Goal: Task Accomplishment & Management: Manage account settings

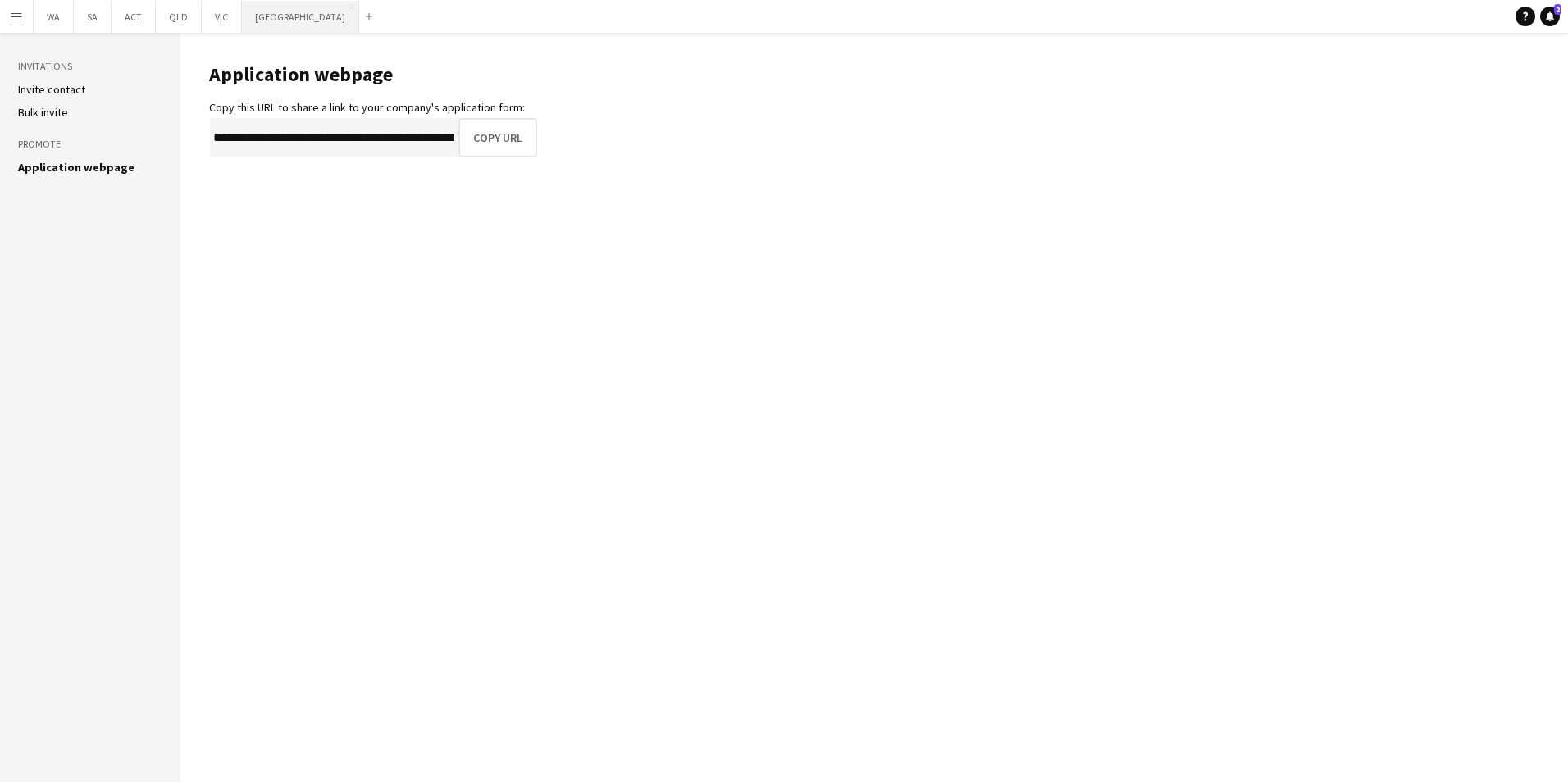
click at [255, 18] on button "NSW Close" at bounding box center [301, 16] width 117 height 32
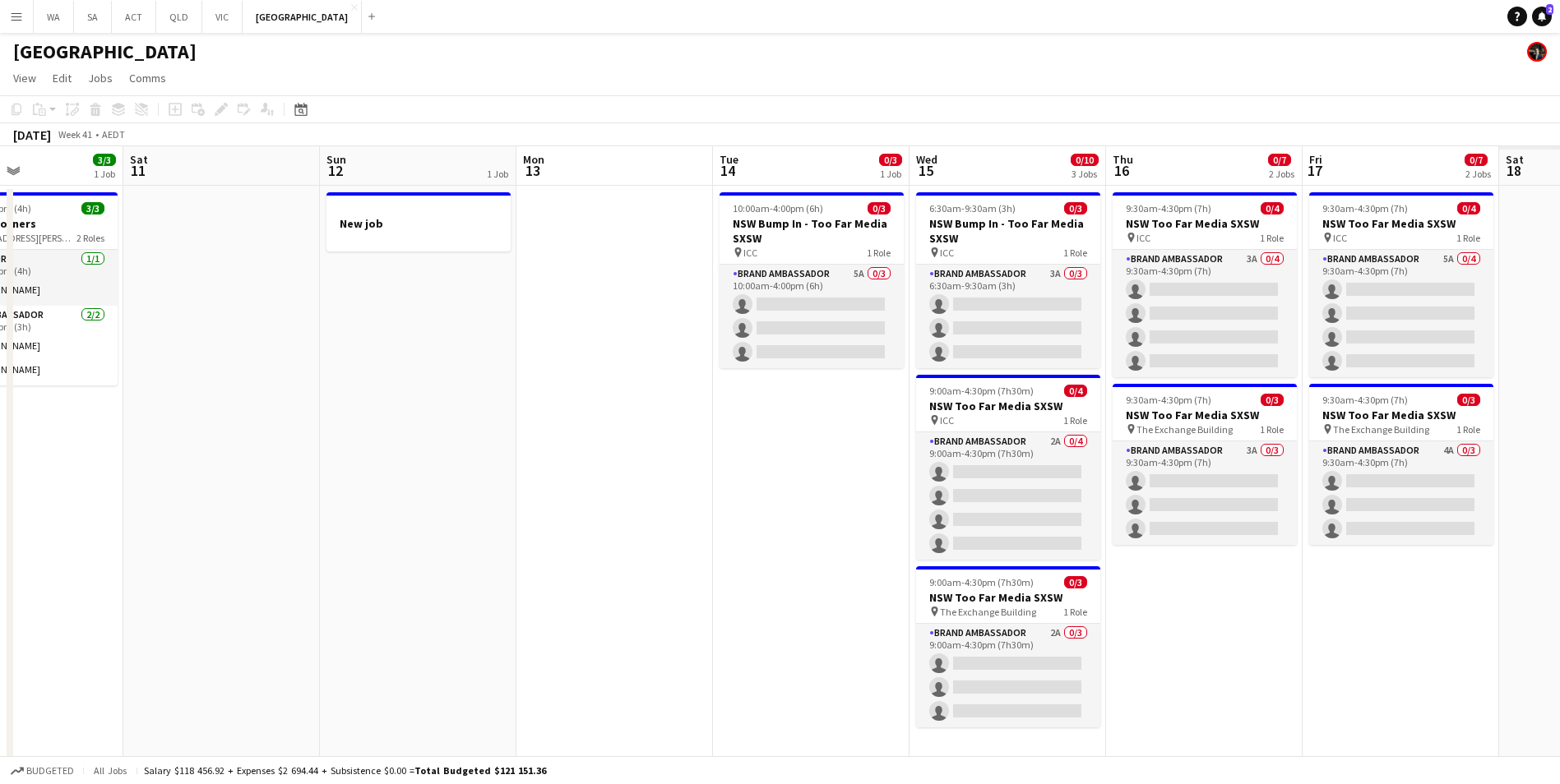
scroll to position [0, 480]
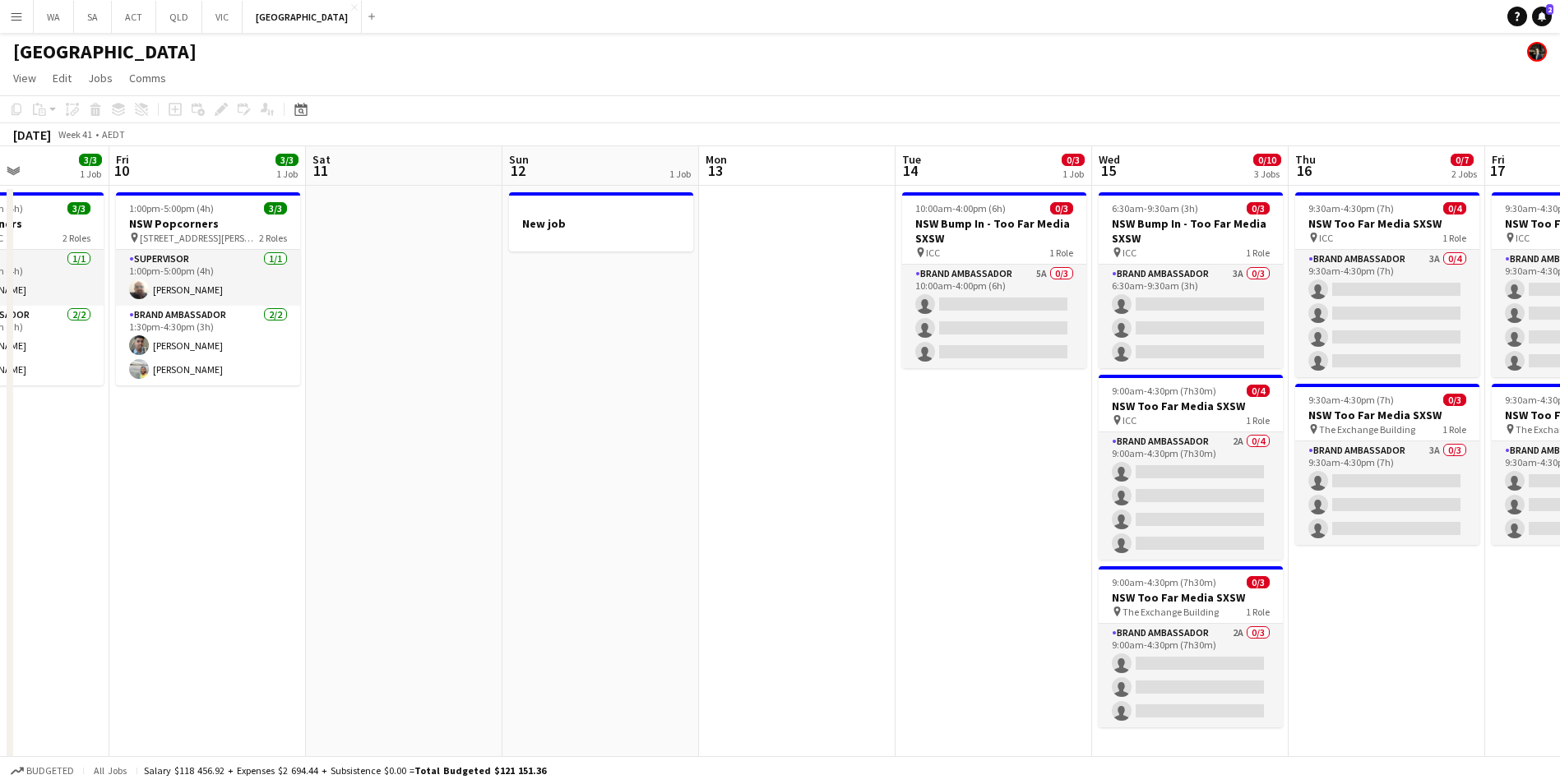
drag, startPoint x: 1155, startPoint y: 562, endPoint x: 580, endPoint y: 604, distance: 576.5
click at [580, 604] on app-calendar-viewport "Tue 7 2/4 1 Job Wed 8 1/1 1 Job Thu 9 3/3 1 Job Fri 10 3/3 1 Job Sat 11 Sun 12 …" at bounding box center [780, 470] width 1560 height 648
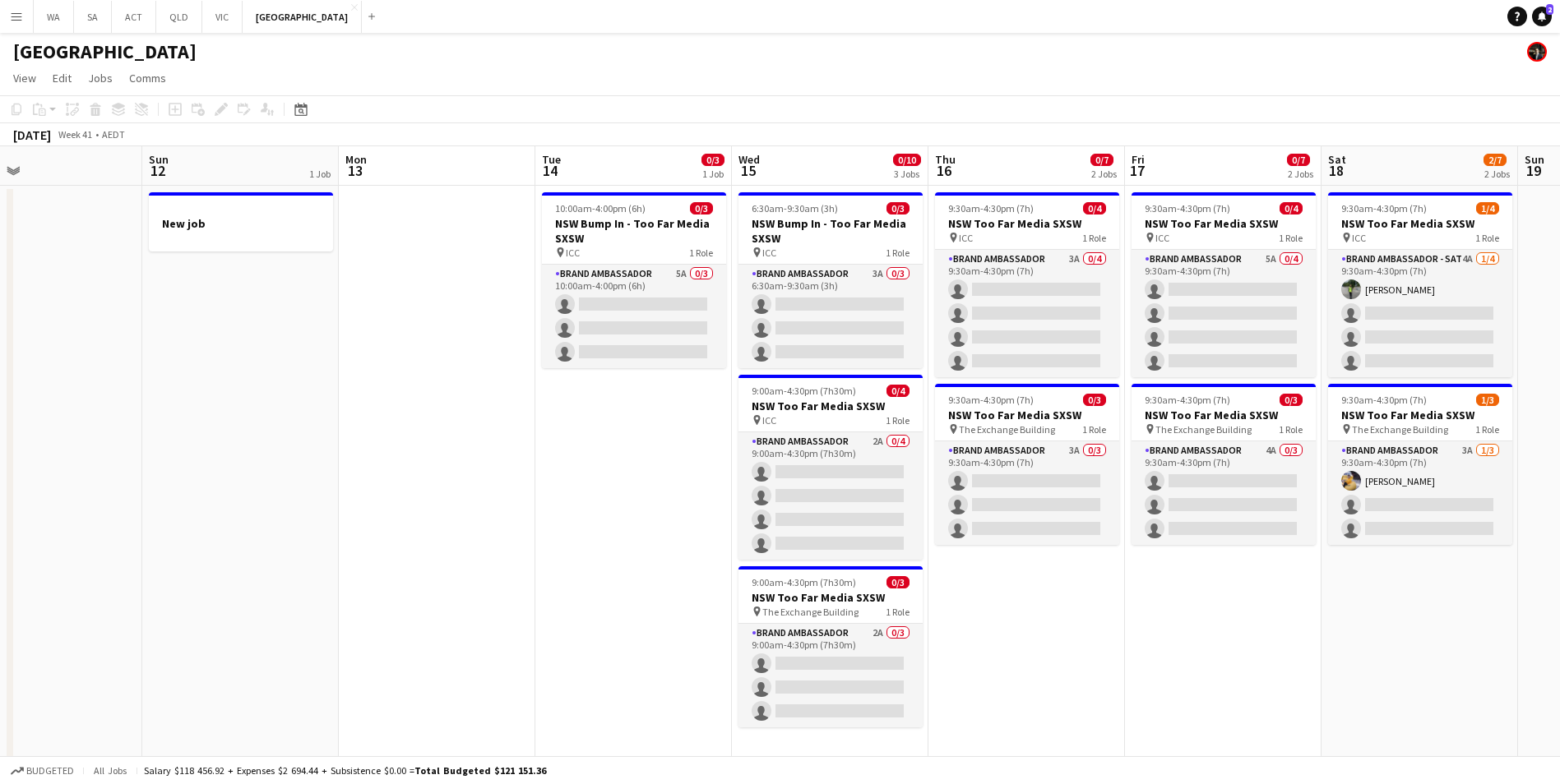
scroll to position [0, 522]
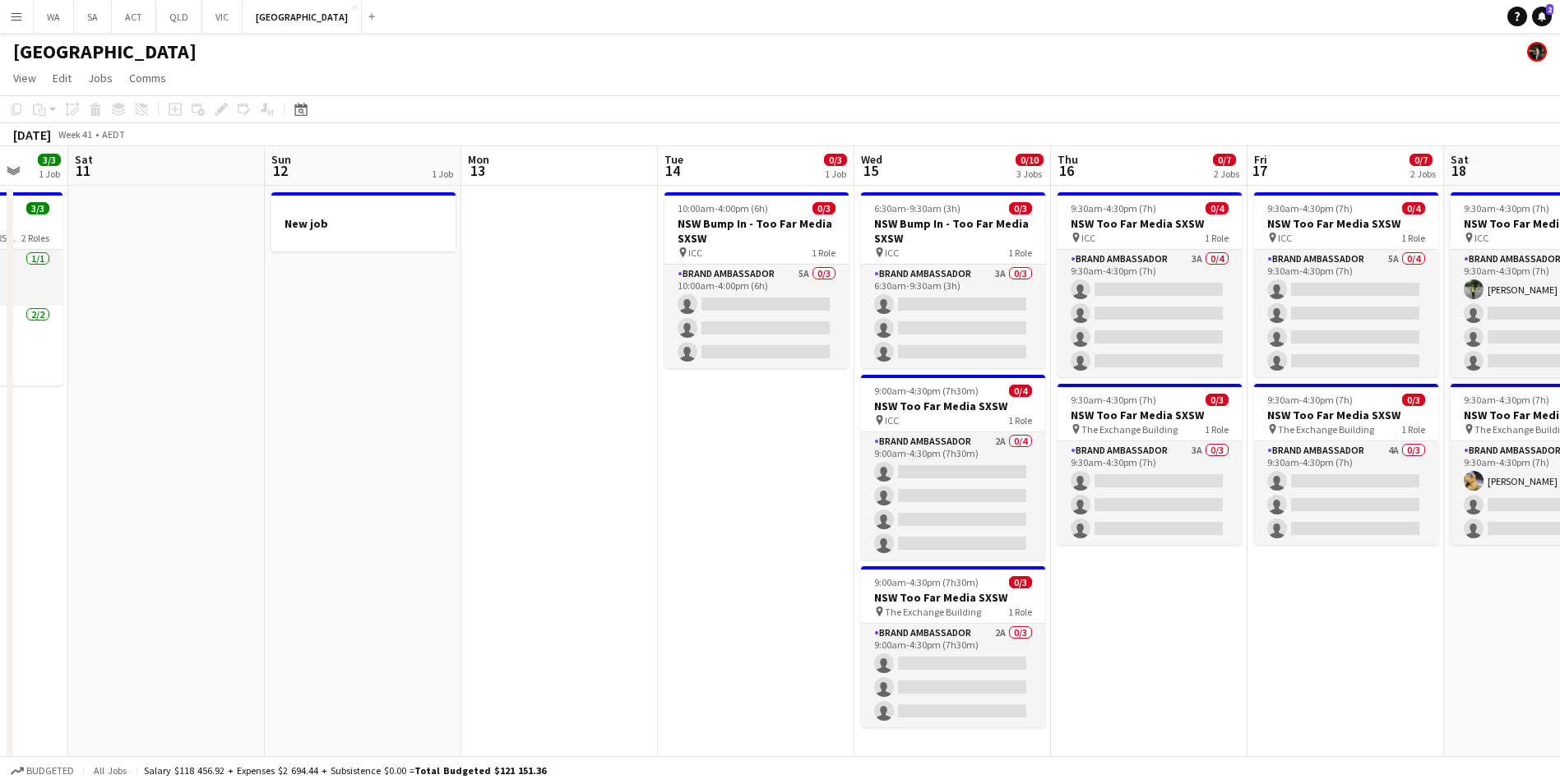
drag, startPoint x: 726, startPoint y: 475, endPoint x: 488, endPoint y: 467, distance: 238.1
click at [488, 467] on app-calendar-viewport "Wed 8 1/1 1 Job Thu 9 3/3 1 Job Fri 10 3/3 1 Job Sat 11 Sun 12 1 Job Mon 13 Tue…" at bounding box center [780, 470] width 1560 height 648
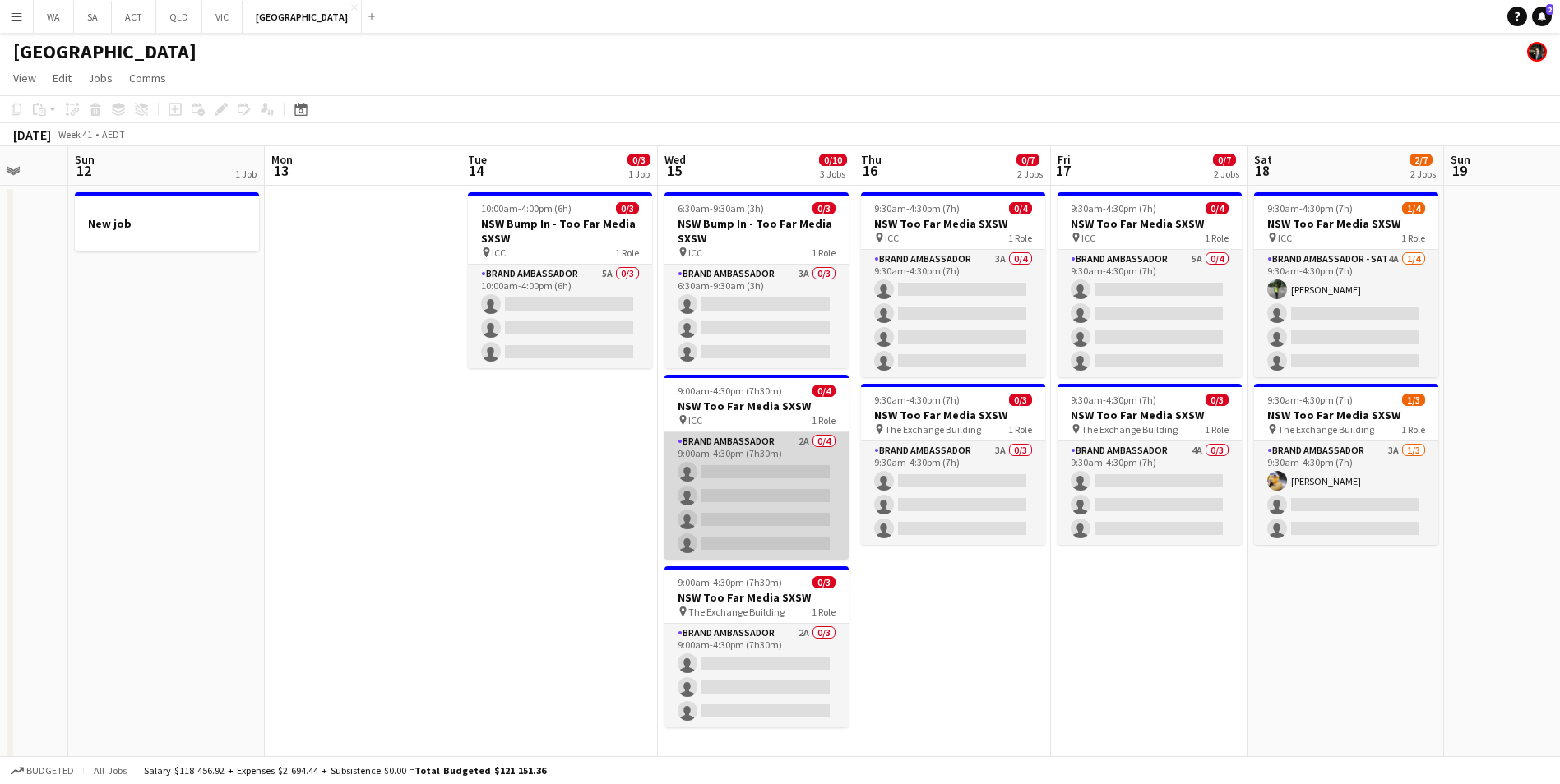
click at [752, 440] on app-card-role "Brand Ambassador 2A 0/4 9:00am-4:30pm (7h30m) single-neutral-actions single-neu…" at bounding box center [756, 496] width 184 height 128
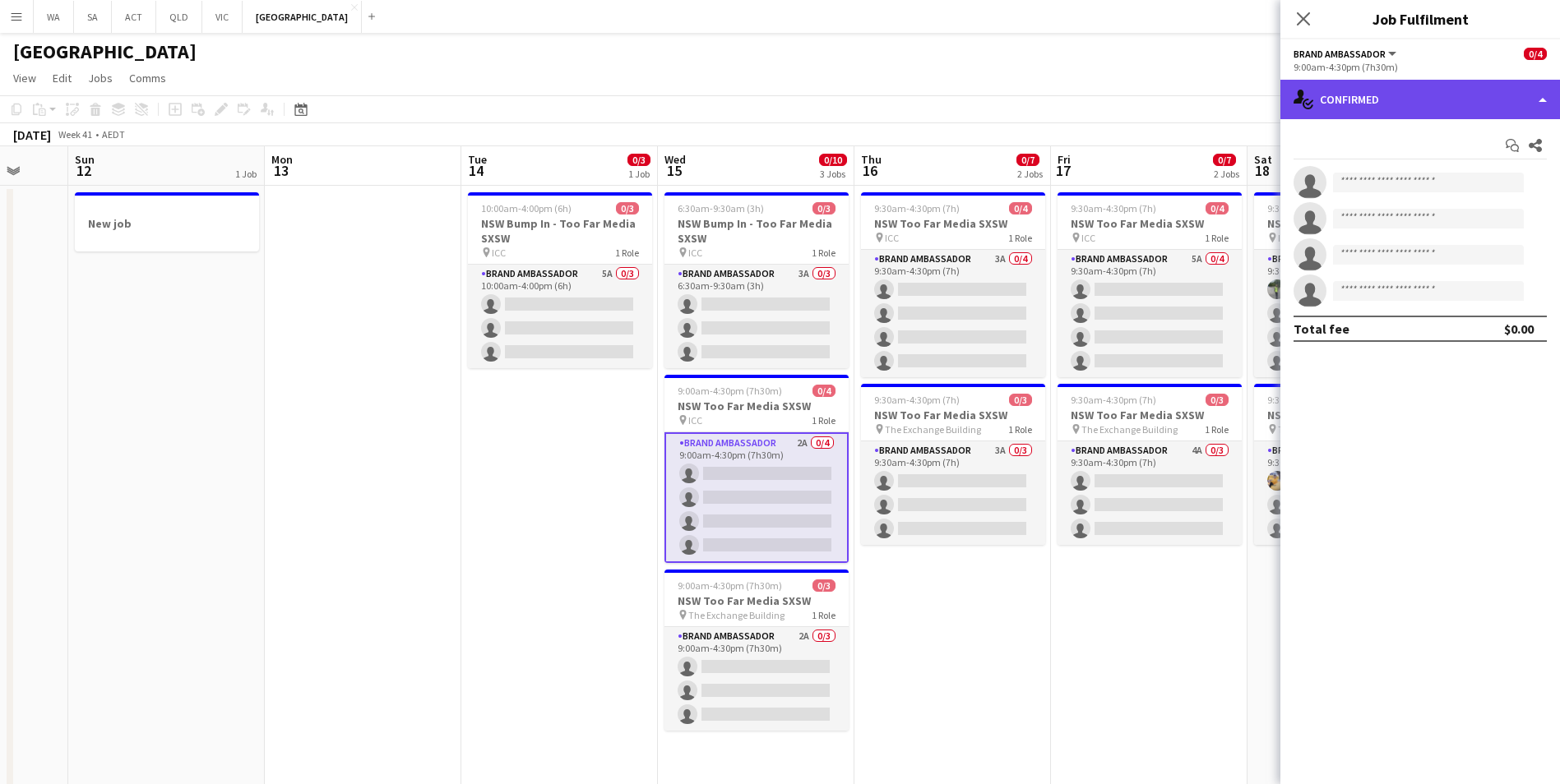
click at [1311, 96] on icon "single-neutral-actions-check-2" at bounding box center [1303, 99] width 20 height 20
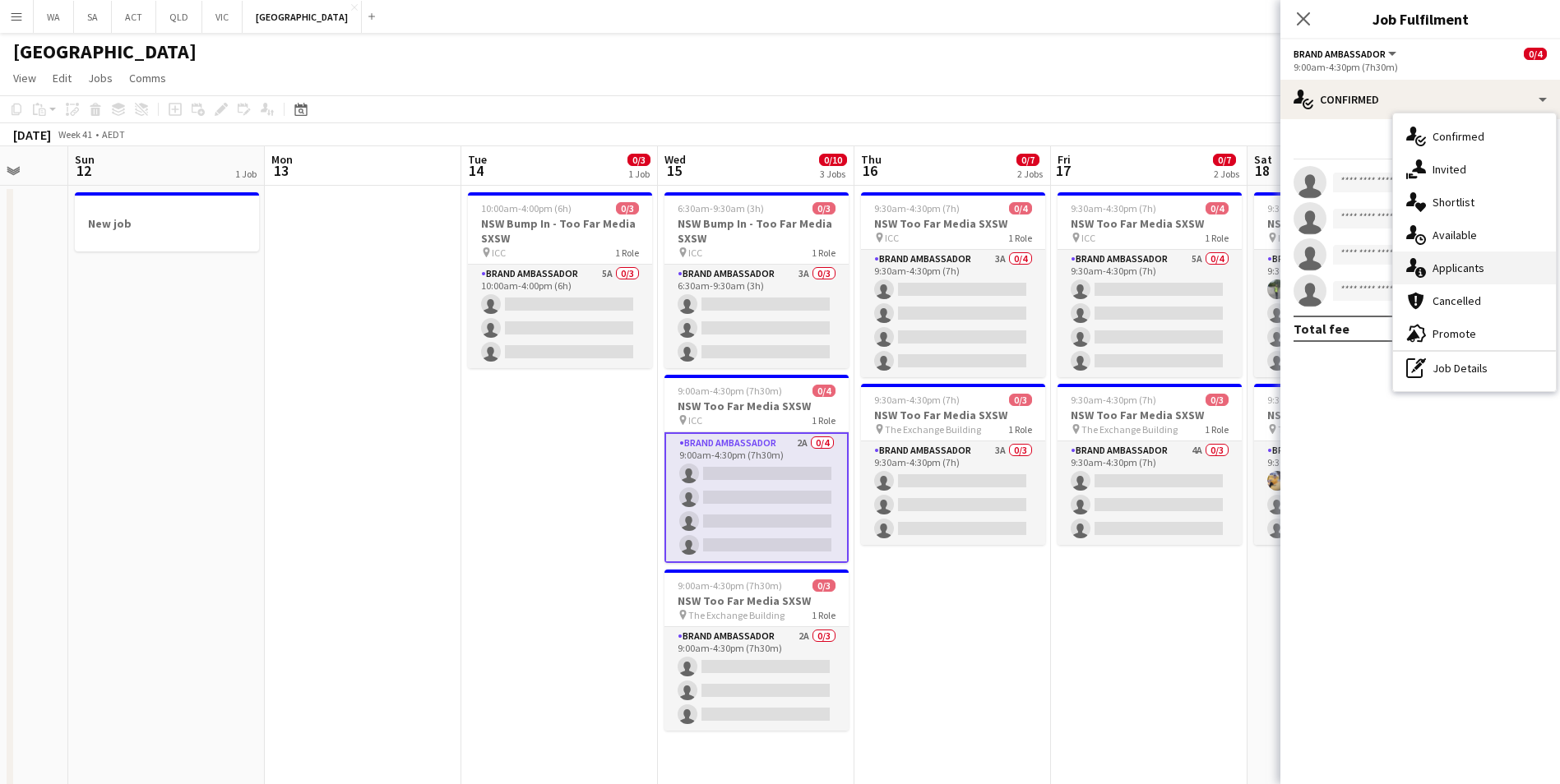
click at [1501, 277] on div "single-neutral-actions-information Applicants" at bounding box center [1474, 268] width 162 height 33
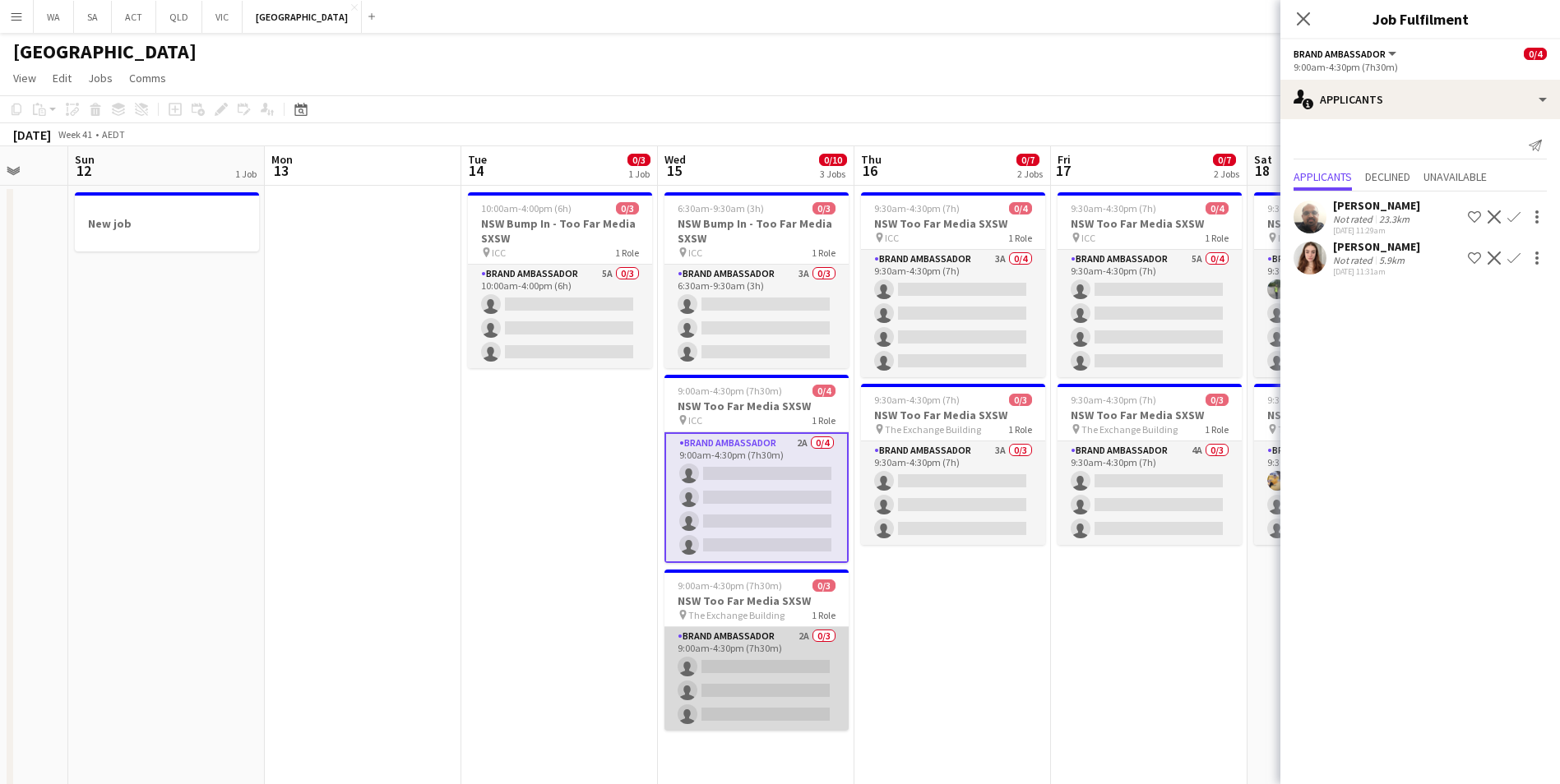
click at [721, 638] on app-card-role "Brand Ambassador 2A 0/3 9:00am-4:30pm (7h30m) single-neutral-actions single-neu…" at bounding box center [756, 679] width 184 height 104
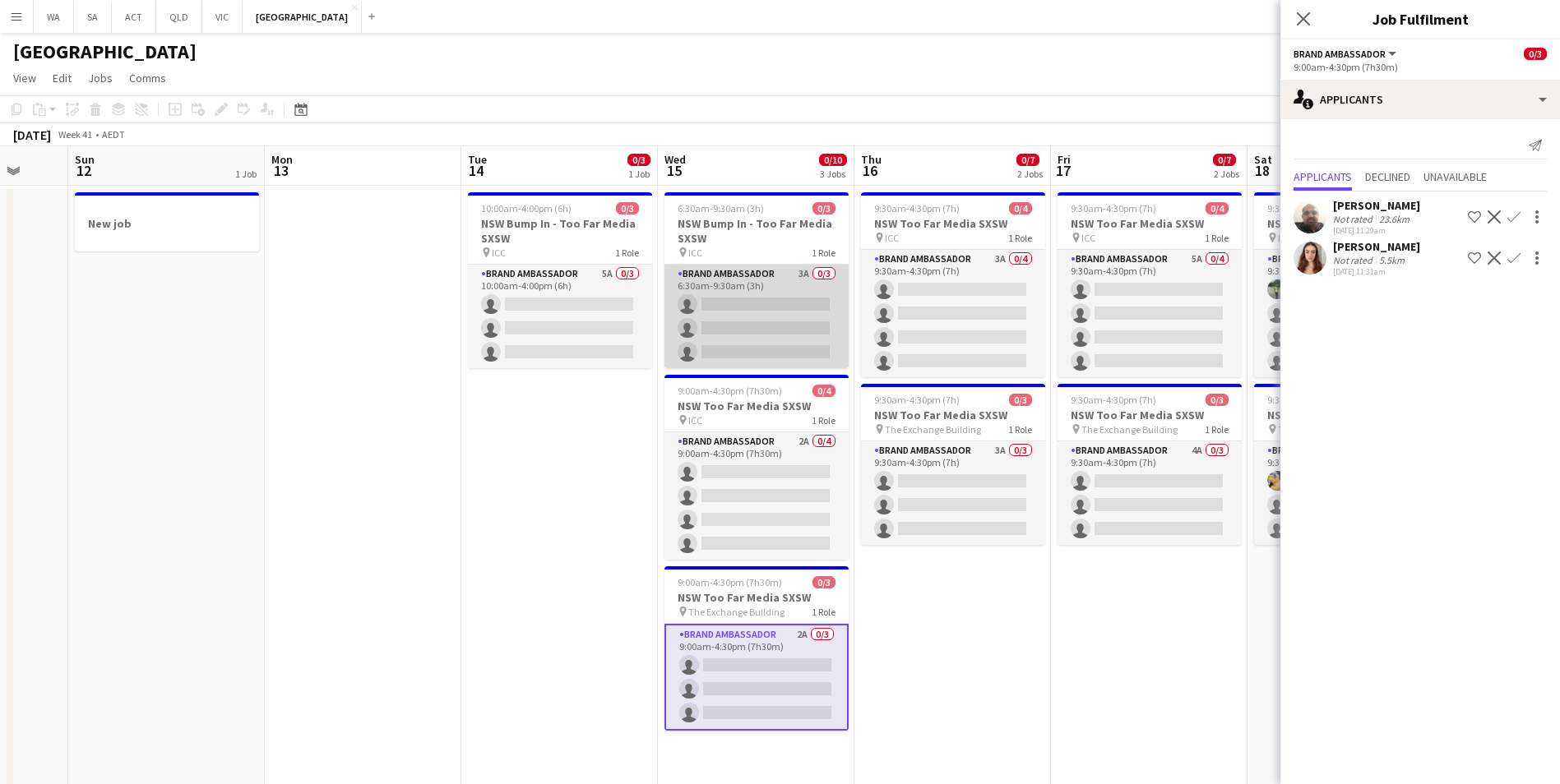
click at [766, 276] on app-card-role "Brand Ambassador 3A 0/3 6:30am-9:30am (3h) single-neutral-actions single-neutra…" at bounding box center [756, 317] width 184 height 104
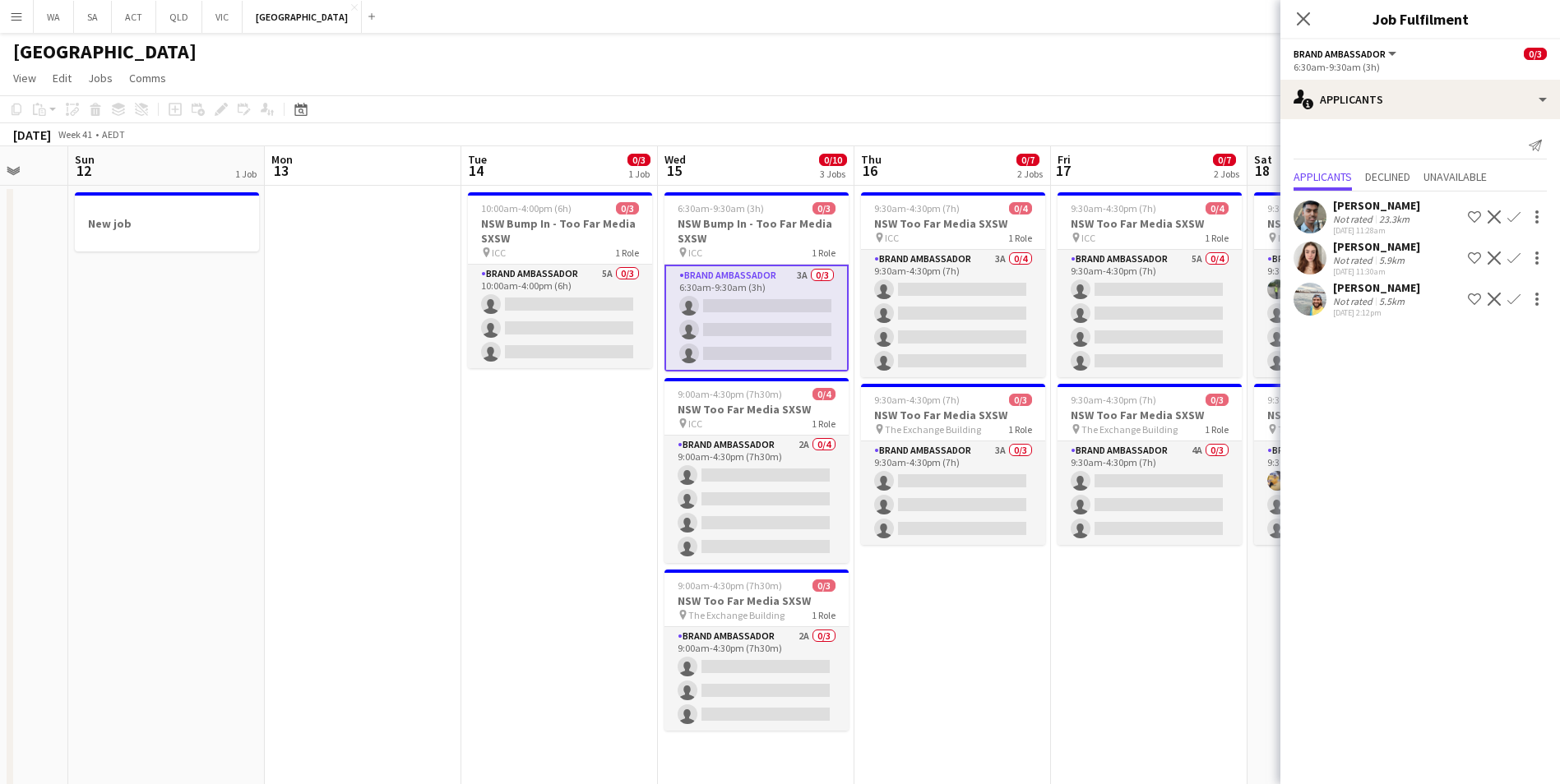
click at [1520, 302] on button "Confirm" at bounding box center [1513, 299] width 20 height 20
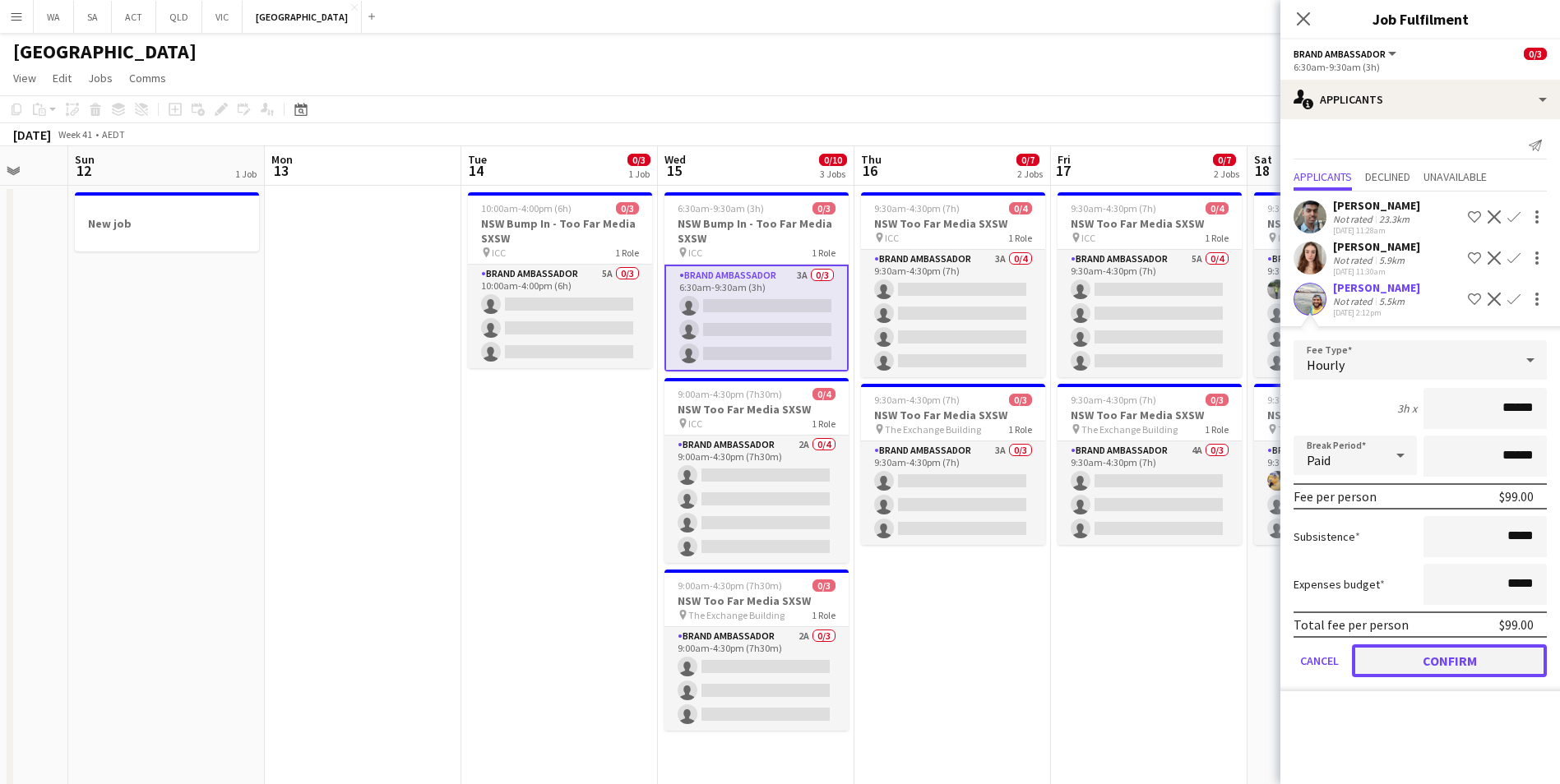
click at [1447, 667] on button "Confirm" at bounding box center [1449, 661] width 195 height 33
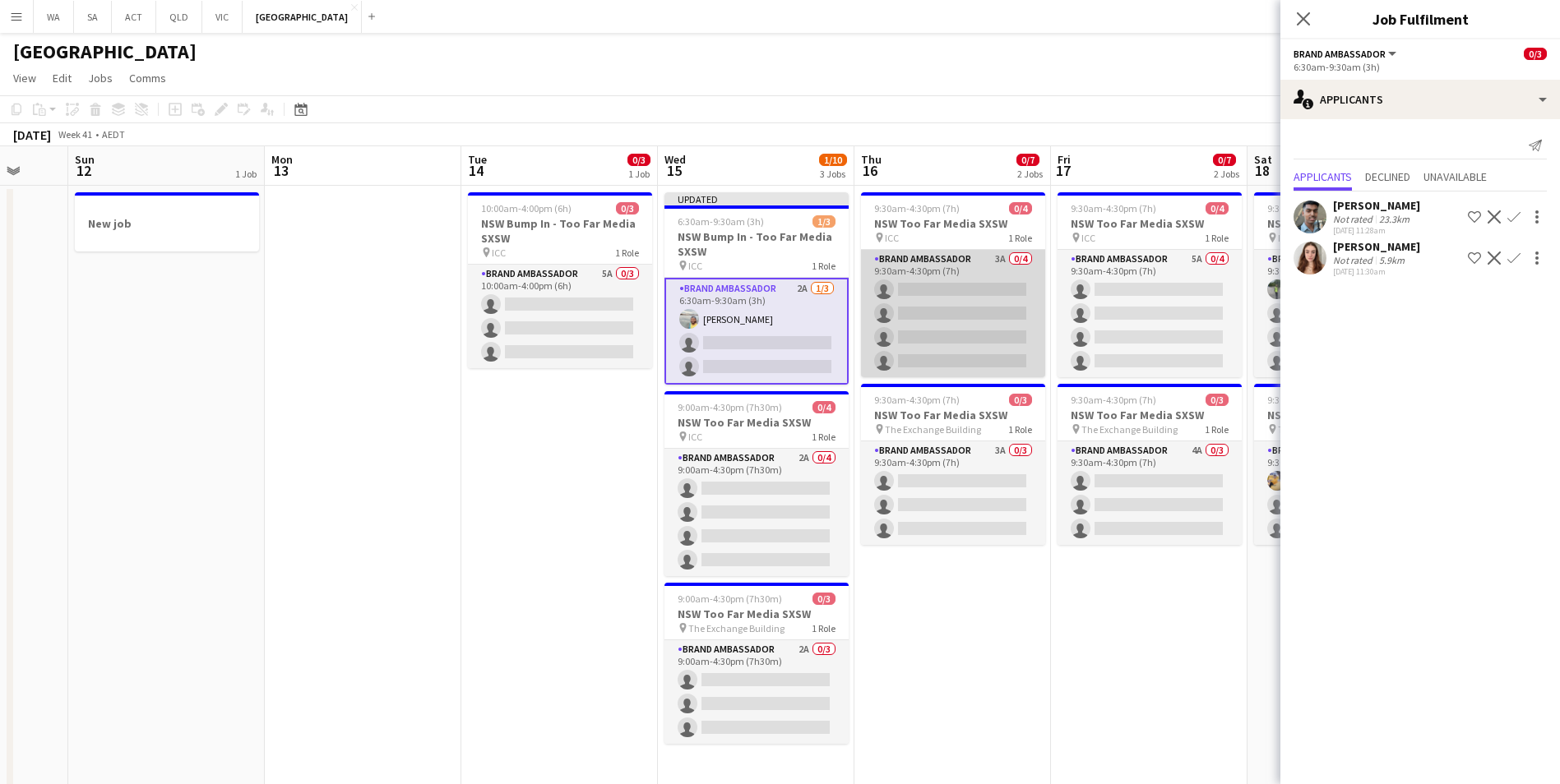
click at [969, 262] on app-card-role "Brand Ambassador 3A 0/4 9:30am-4:30pm (7h) single-neutral-actions single-neutra…" at bounding box center [953, 313] width 184 height 128
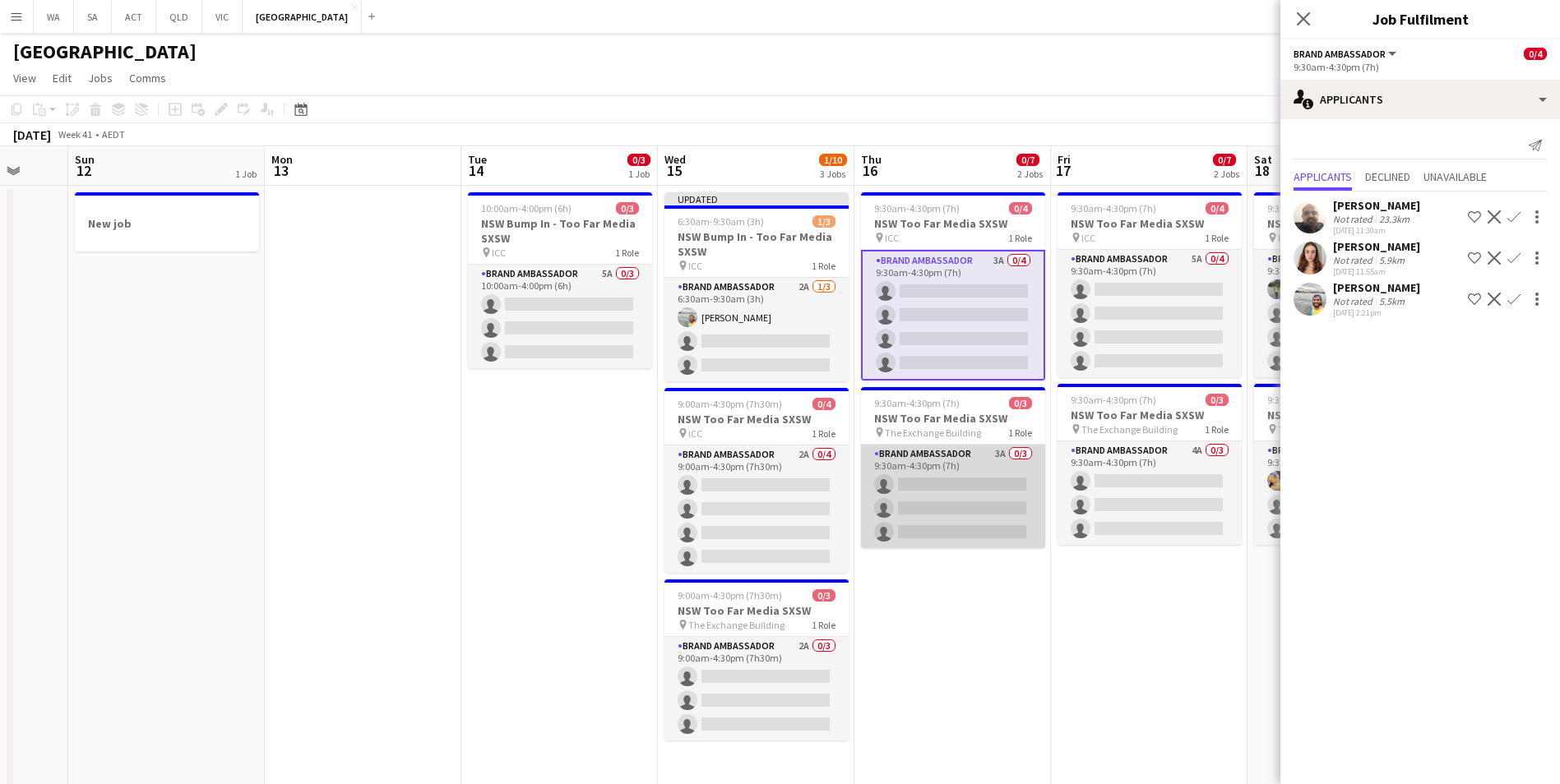
click at [963, 459] on app-card-role "Brand Ambassador 3A 0/3 9:30am-4:30pm (7h) single-neutral-actions single-neutra…" at bounding box center [953, 496] width 184 height 104
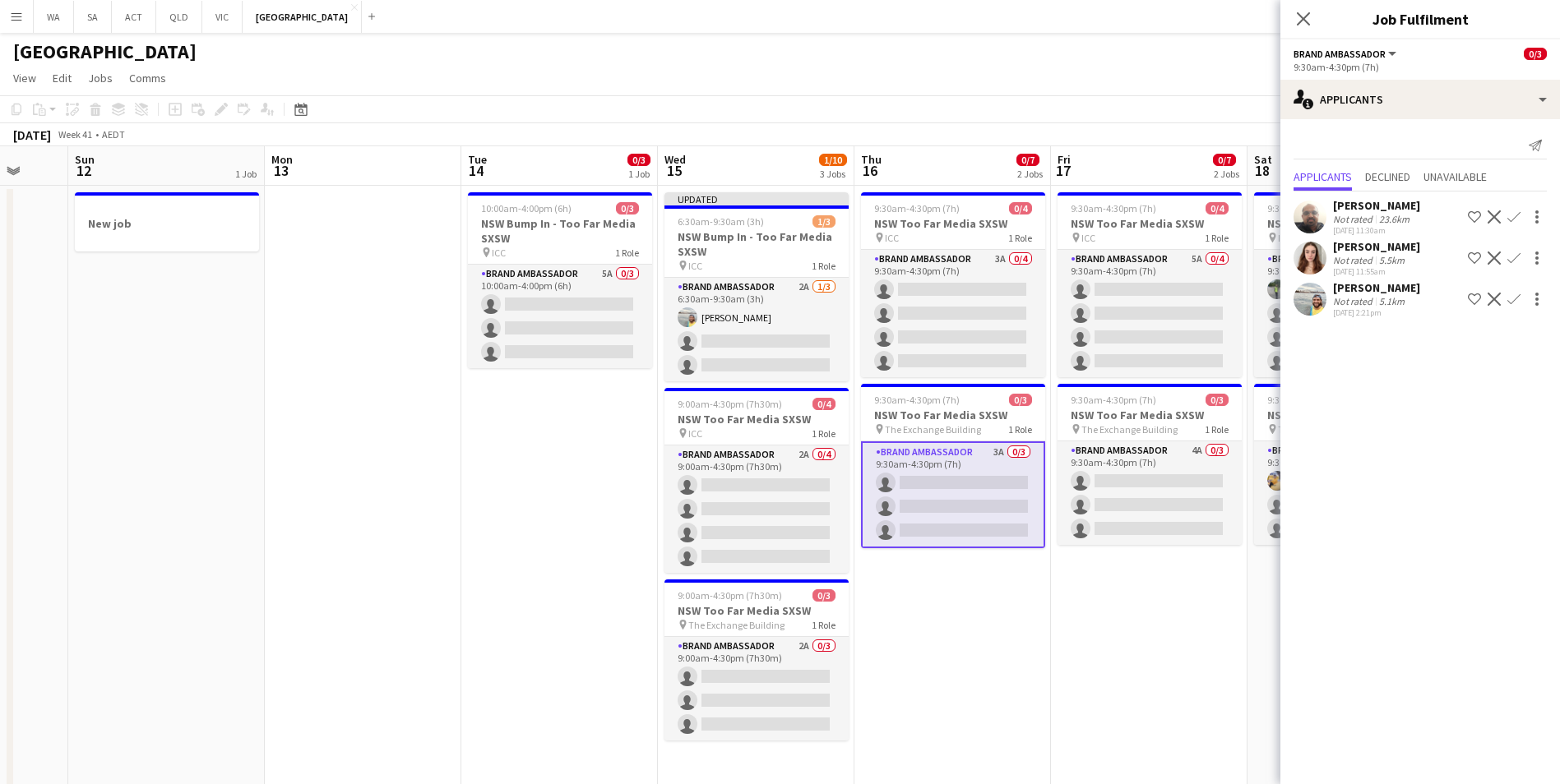
click at [1512, 300] on app-icon "Confirm" at bounding box center [1513, 299] width 13 height 13
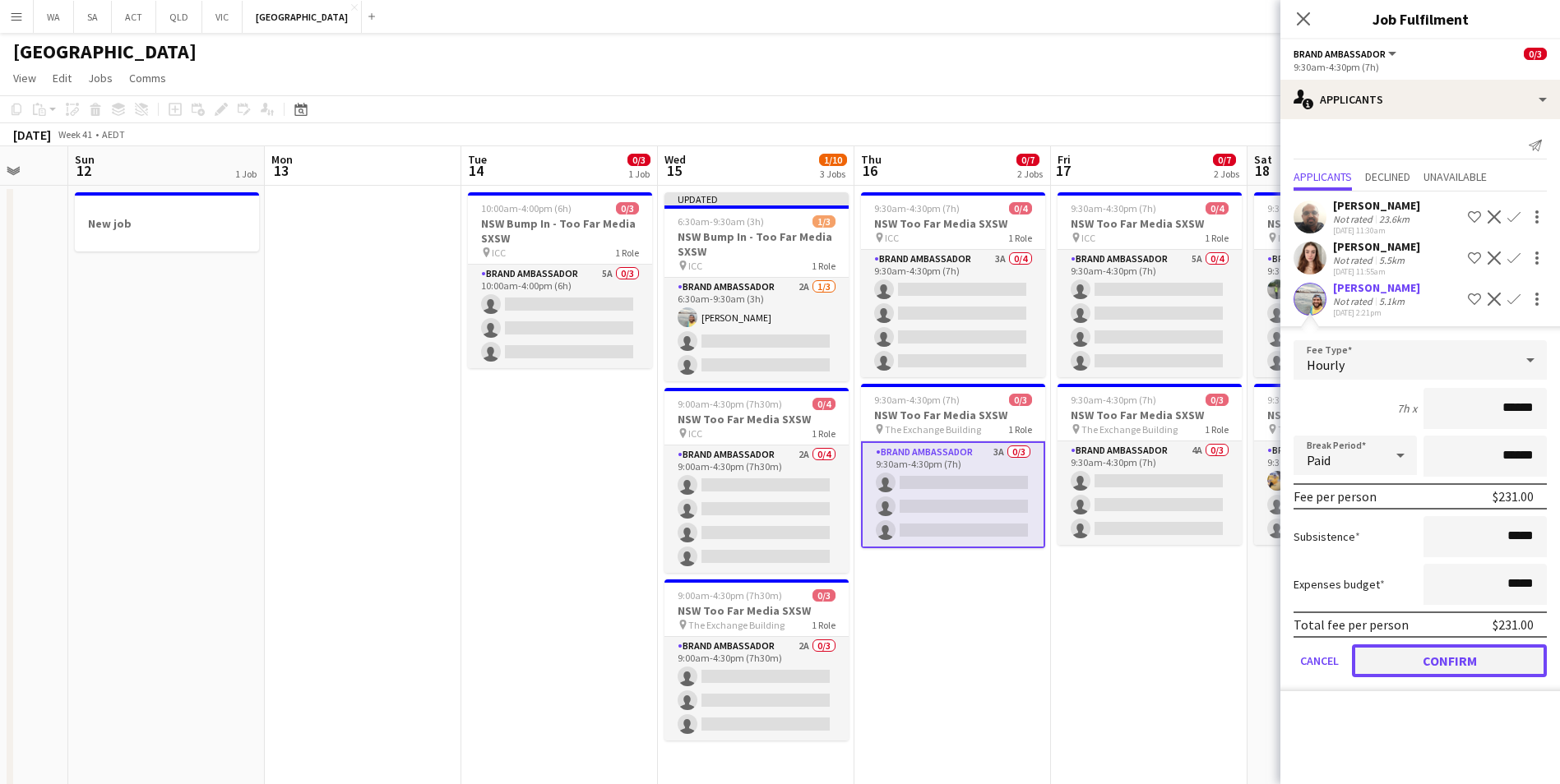
click at [1433, 658] on button "Confirm" at bounding box center [1449, 661] width 195 height 33
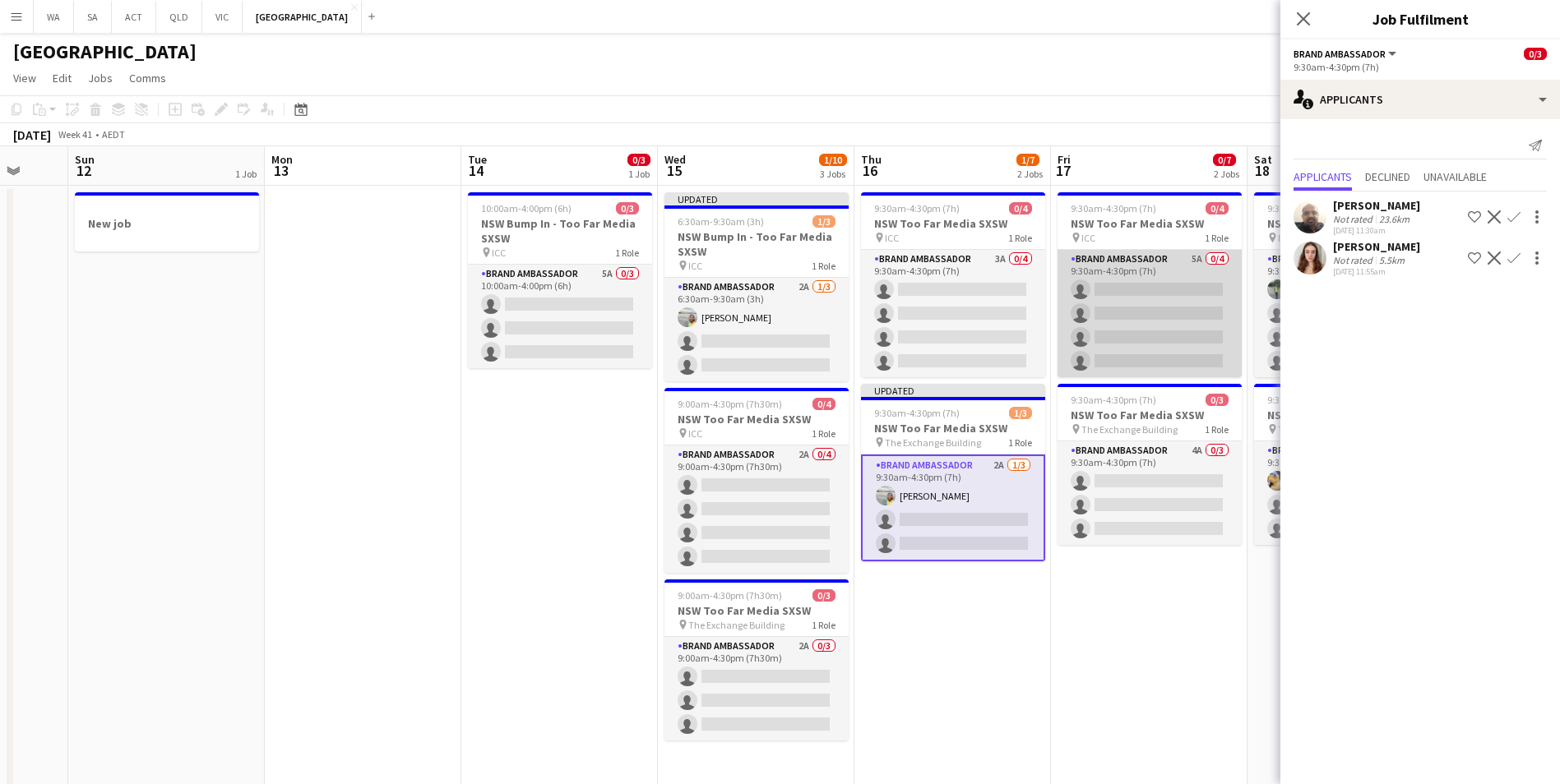
click at [1144, 261] on app-card-role "Brand Ambassador 5A 0/4 9:30am-4:30pm (7h) single-neutral-actions single-neutra…" at bounding box center [1149, 313] width 184 height 128
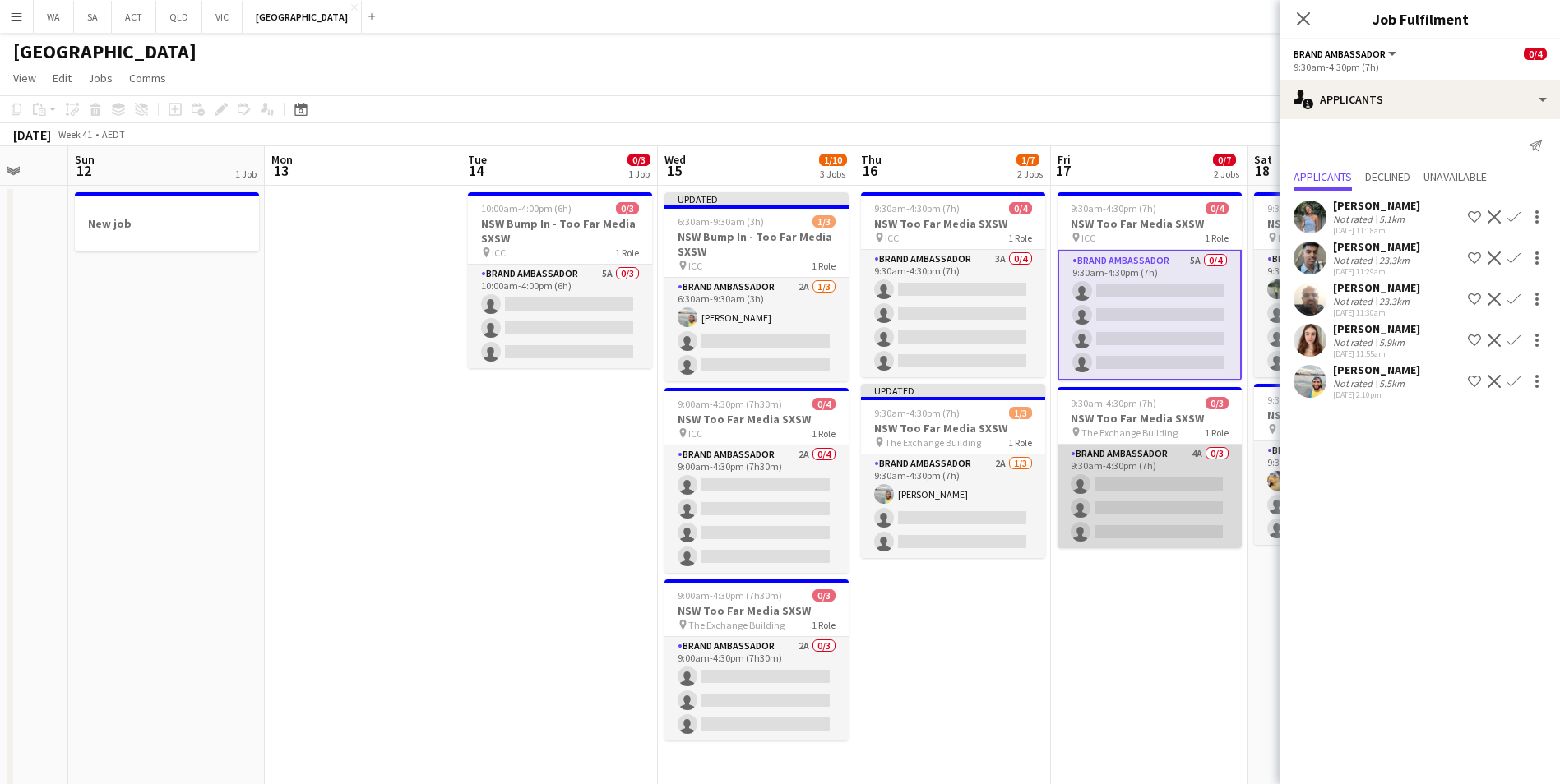
click at [1145, 458] on app-card-role "Brand Ambassador 4A 0/3 9:30am-4:30pm (7h) single-neutral-actions single-neutra…" at bounding box center [1149, 496] width 184 height 104
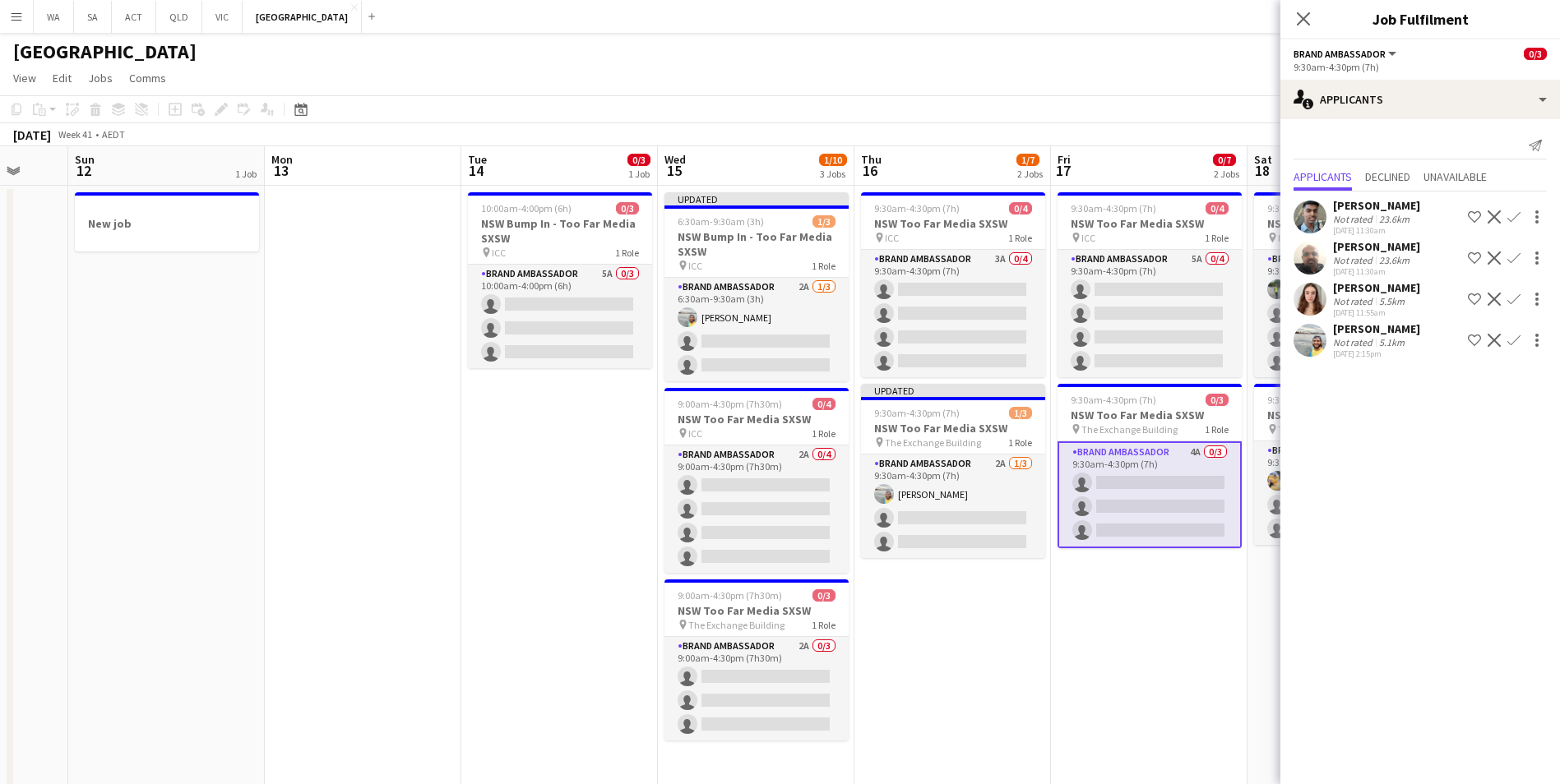
click at [1515, 343] on app-icon "Confirm" at bounding box center [1513, 340] width 13 height 13
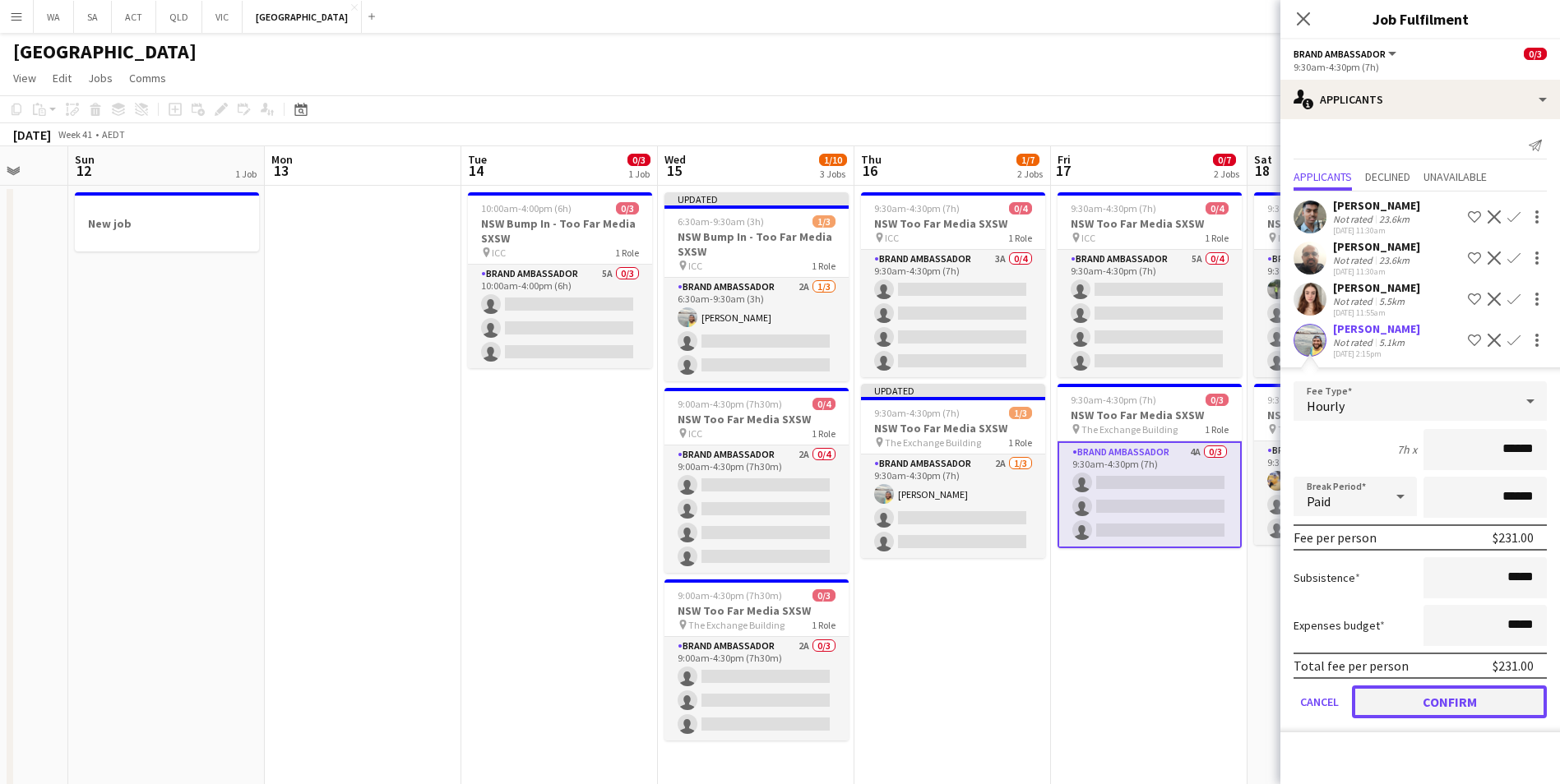
click at [1466, 702] on button "Confirm" at bounding box center [1449, 702] width 195 height 33
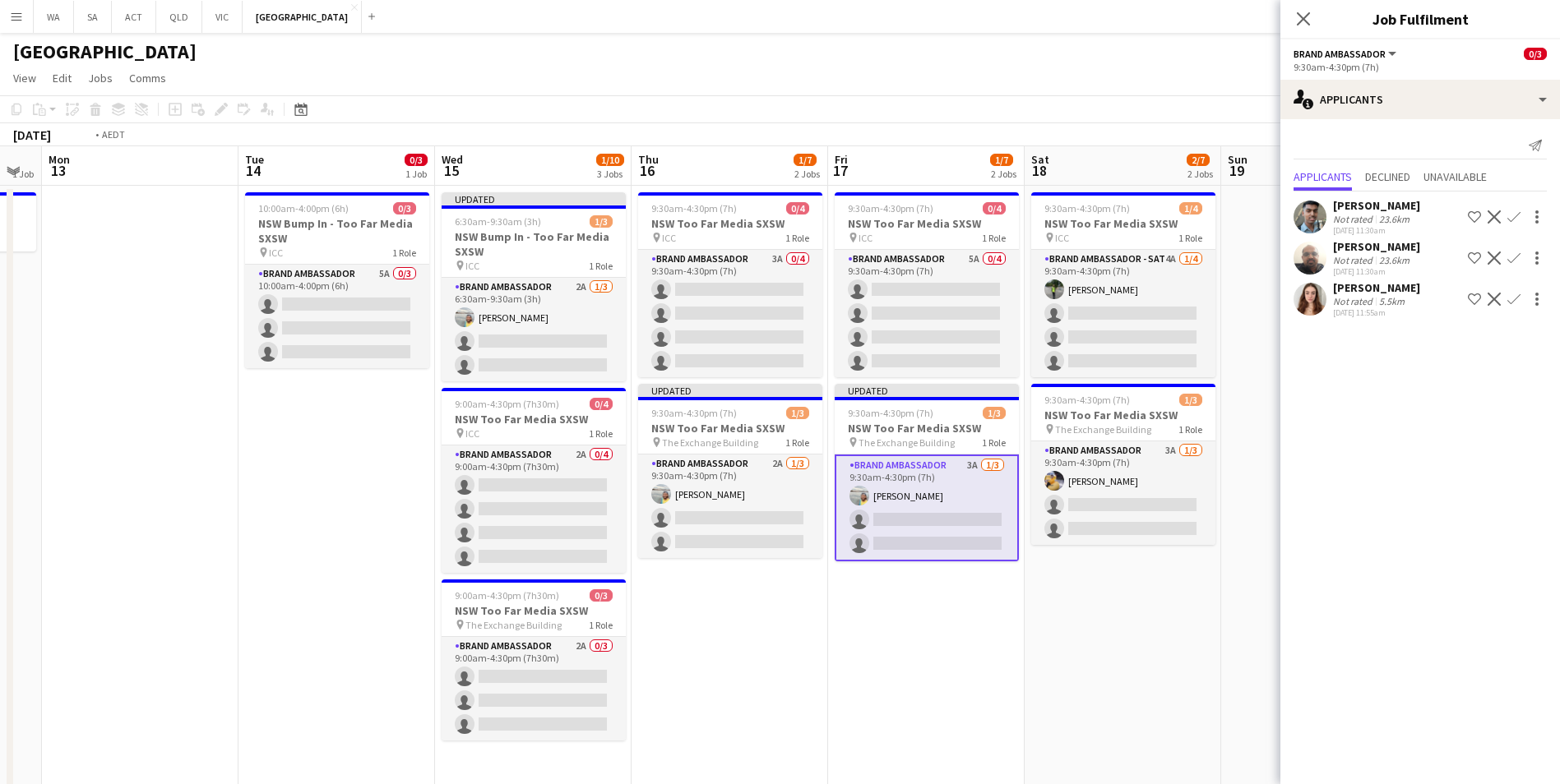
drag, startPoint x: 1109, startPoint y: 666, endPoint x: 750, endPoint y: 663, distance: 359.0
click at [750, 663] on app-calendar-viewport "Fri 10 3/3 1 Job Sat 11 Sun 12 1 Job Mon 13 Tue 14 0/3 1 Job Wed 15 1/10 3 Jobs…" at bounding box center [780, 476] width 1560 height 661
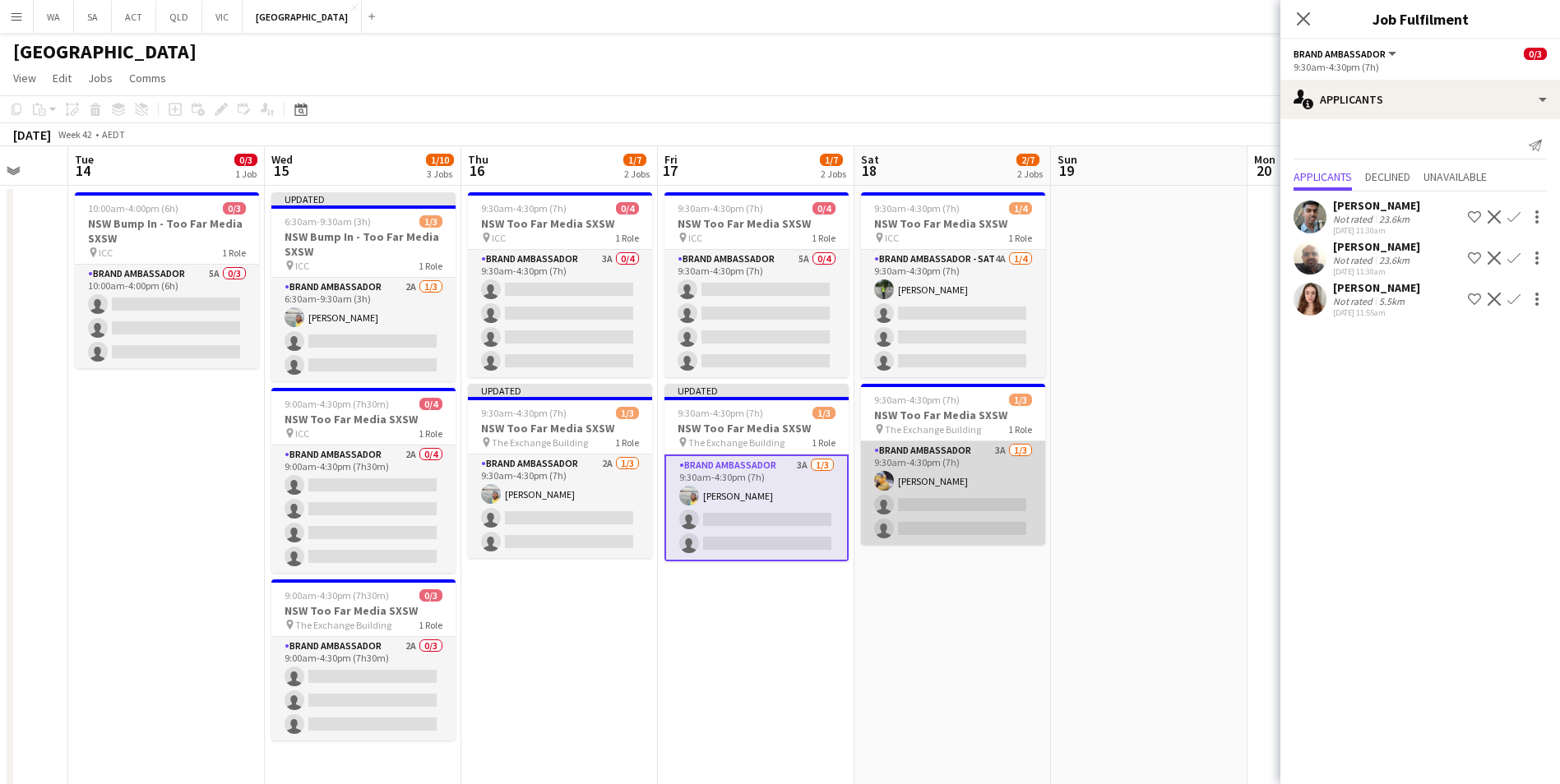
click at [935, 447] on app-card-role "Brand Ambassador 3A [DATE] 9:30am-4:30pm (7h) [PERSON_NAME] single-neutral-acti…" at bounding box center [953, 493] width 184 height 104
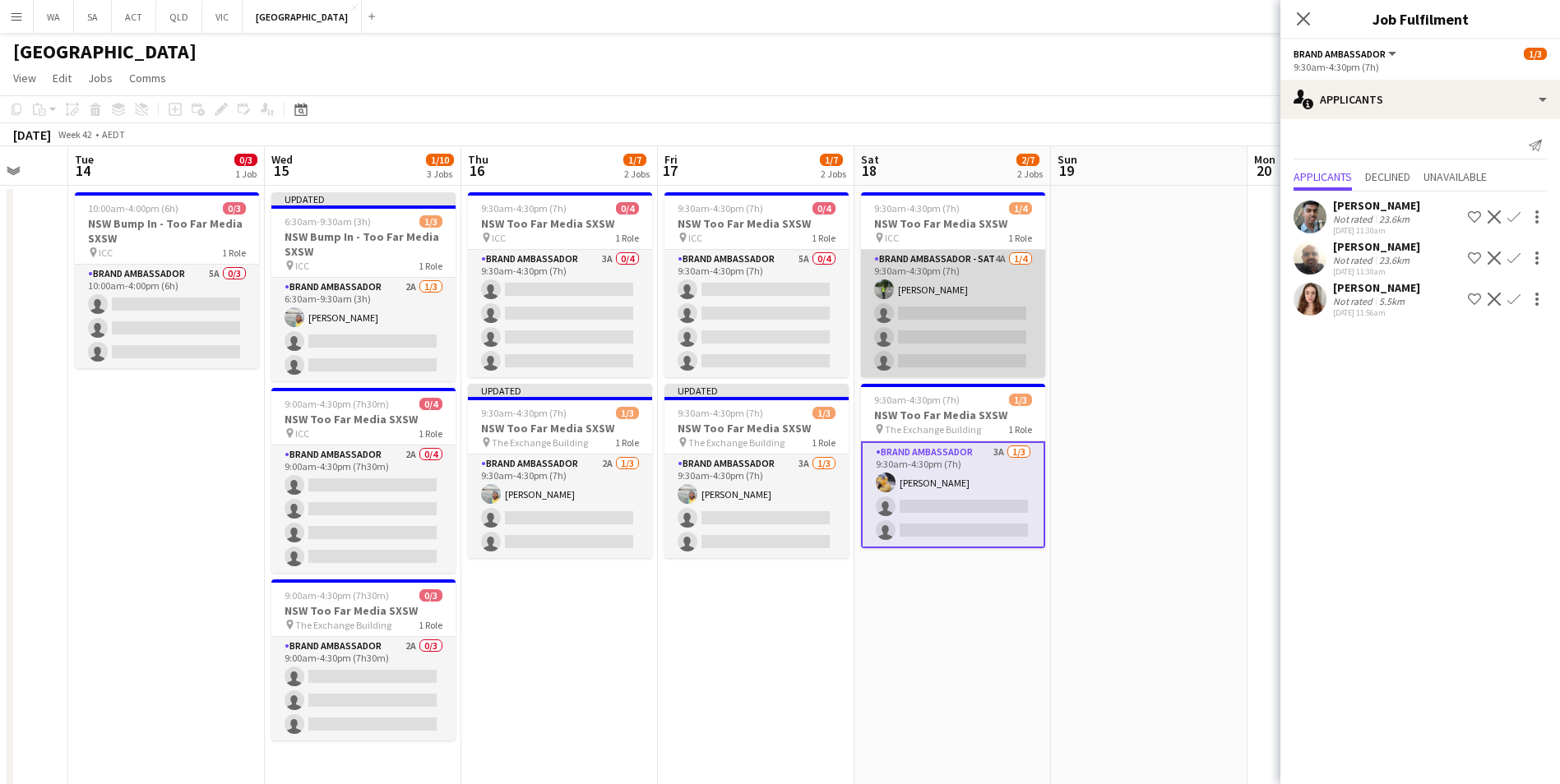
click at [916, 261] on app-card-role "Brand Ambassador - SAT 4A [DATE] 9:30am-4:30pm (7h) [PERSON_NAME] single-neutra…" at bounding box center [953, 313] width 184 height 128
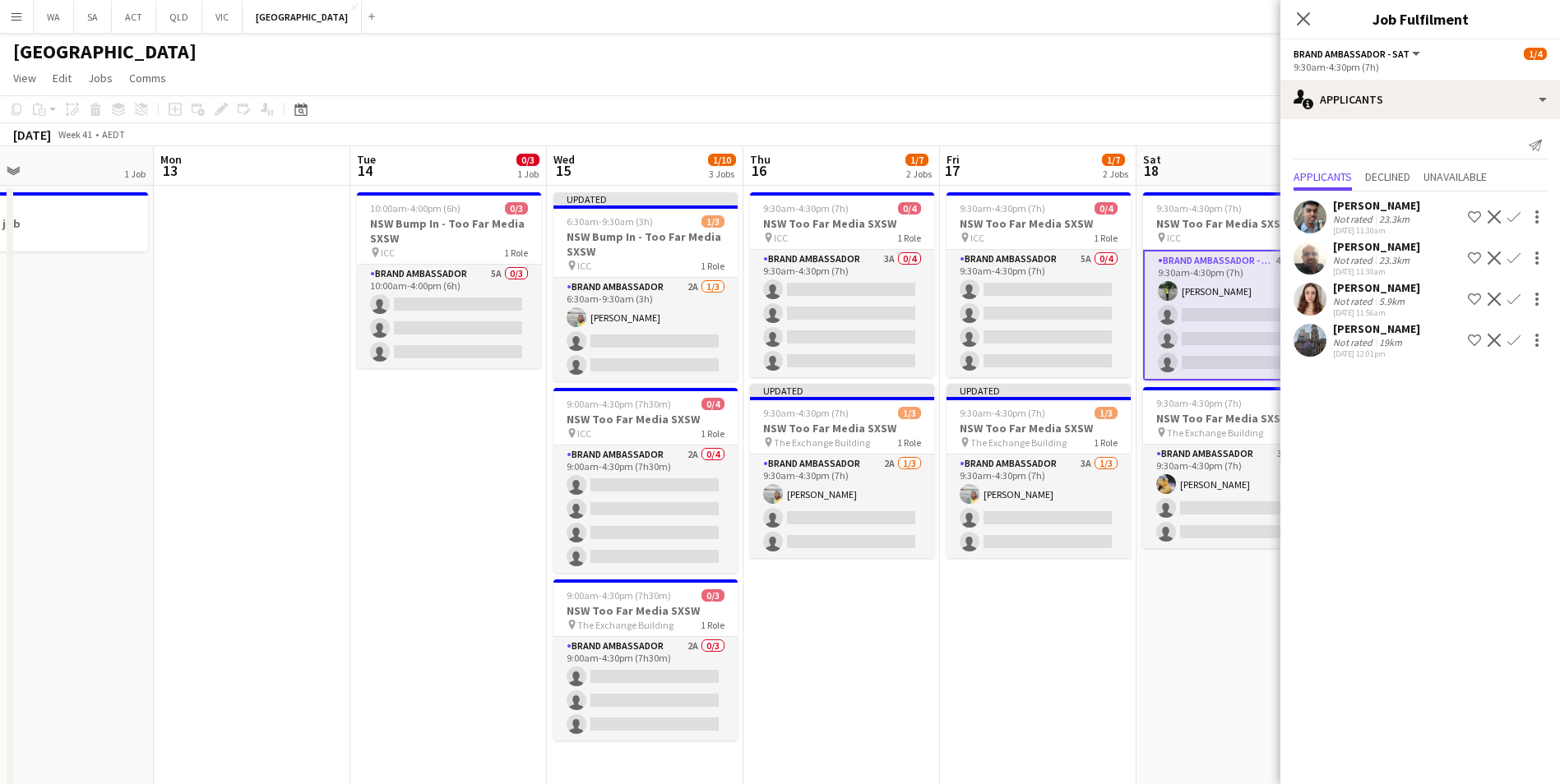
scroll to position [0, 434]
drag, startPoint x: 916, startPoint y: 642, endPoint x: 1201, endPoint y: 621, distance: 285.8
click at [1201, 621] on app-calendar-viewport "Fri 10 3/3 1 Job Sat 11 Sun 12 1 Job Mon 13 Tue 14 0/3 1 Job Wed 15 1/10 3 Jobs…" at bounding box center [780, 476] width 1560 height 661
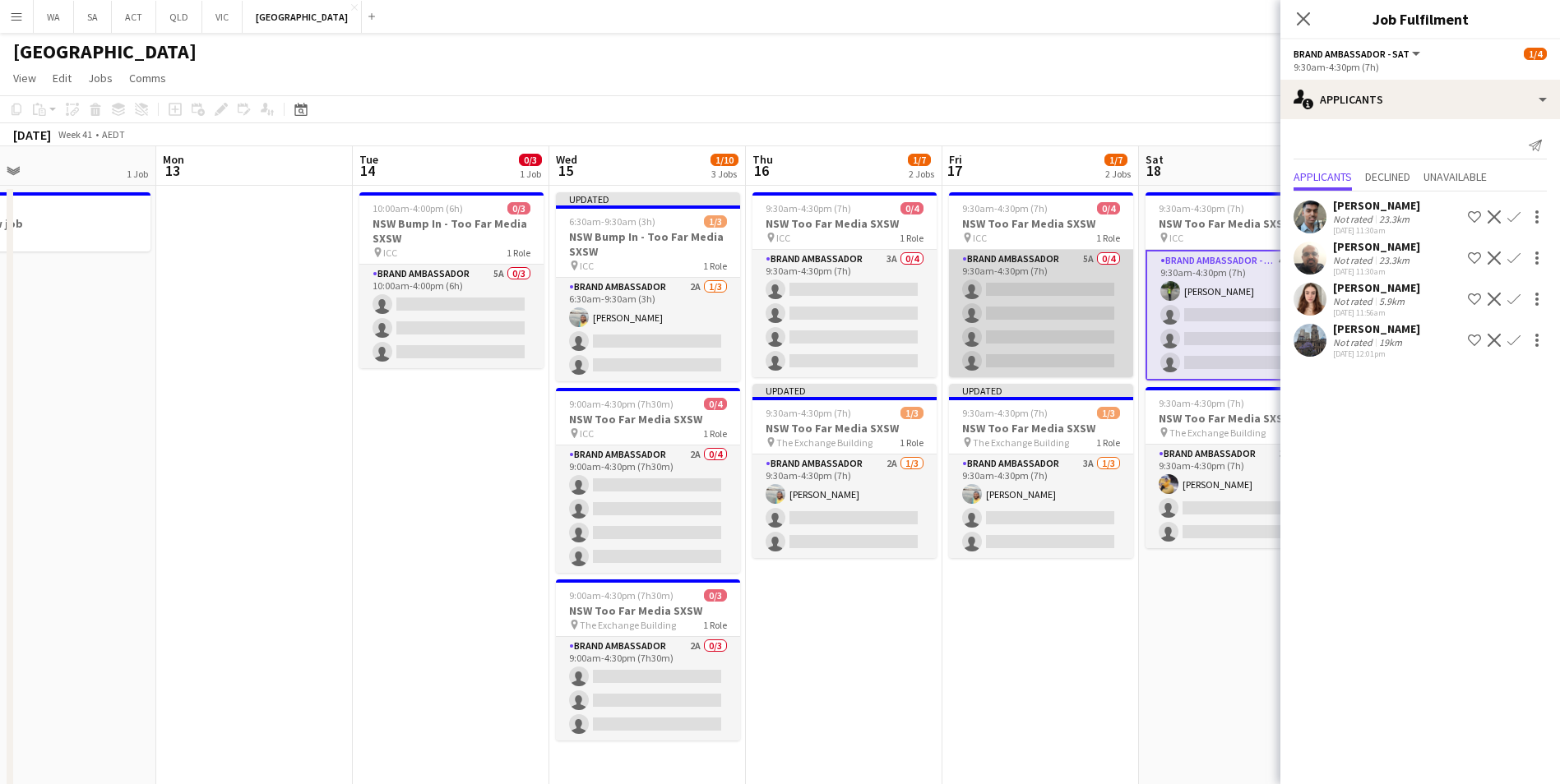
click at [1028, 256] on app-card-role "Brand Ambassador 5A 0/4 9:30am-4:30pm (7h) single-neutral-actions single-neutra…" at bounding box center [1041, 313] width 184 height 128
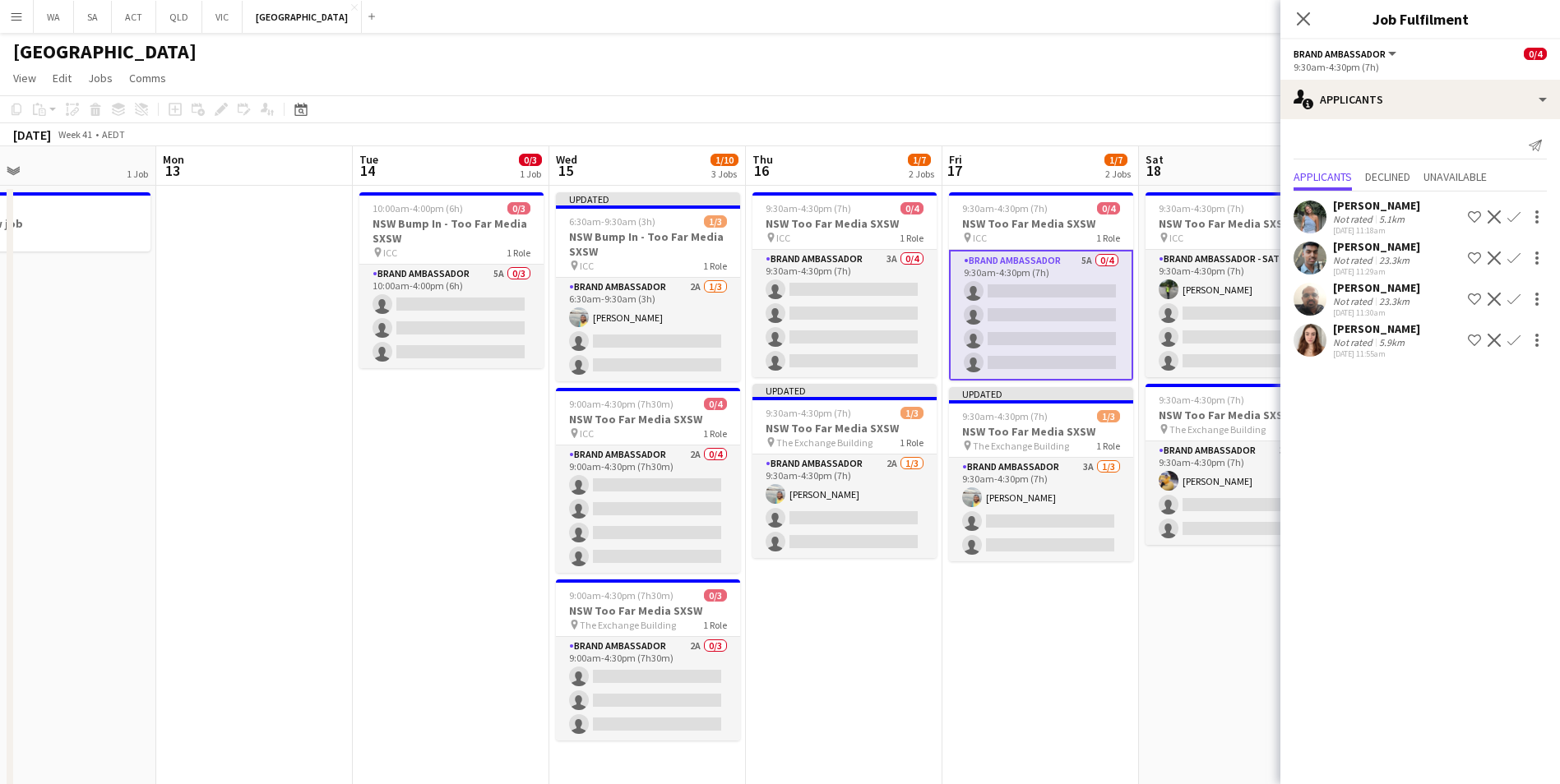
click at [1013, 272] on app-card-role "Brand Ambassador 5A 0/4 9:30am-4:30pm (7h) single-neutral-actions single-neutra…" at bounding box center [1041, 314] width 184 height 130
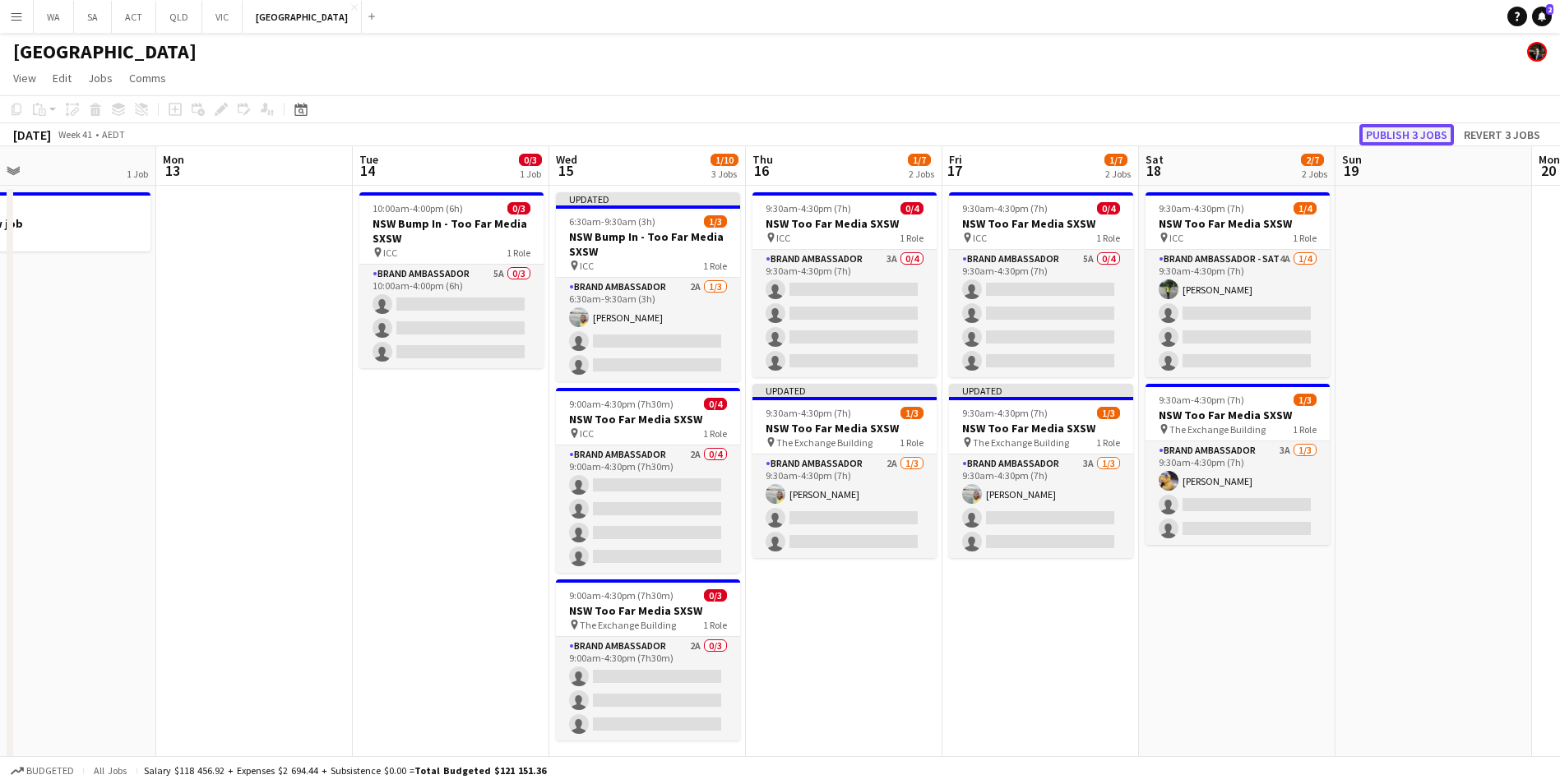
click at [1418, 136] on button "Publish 3 jobs" at bounding box center [1406, 135] width 94 height 22
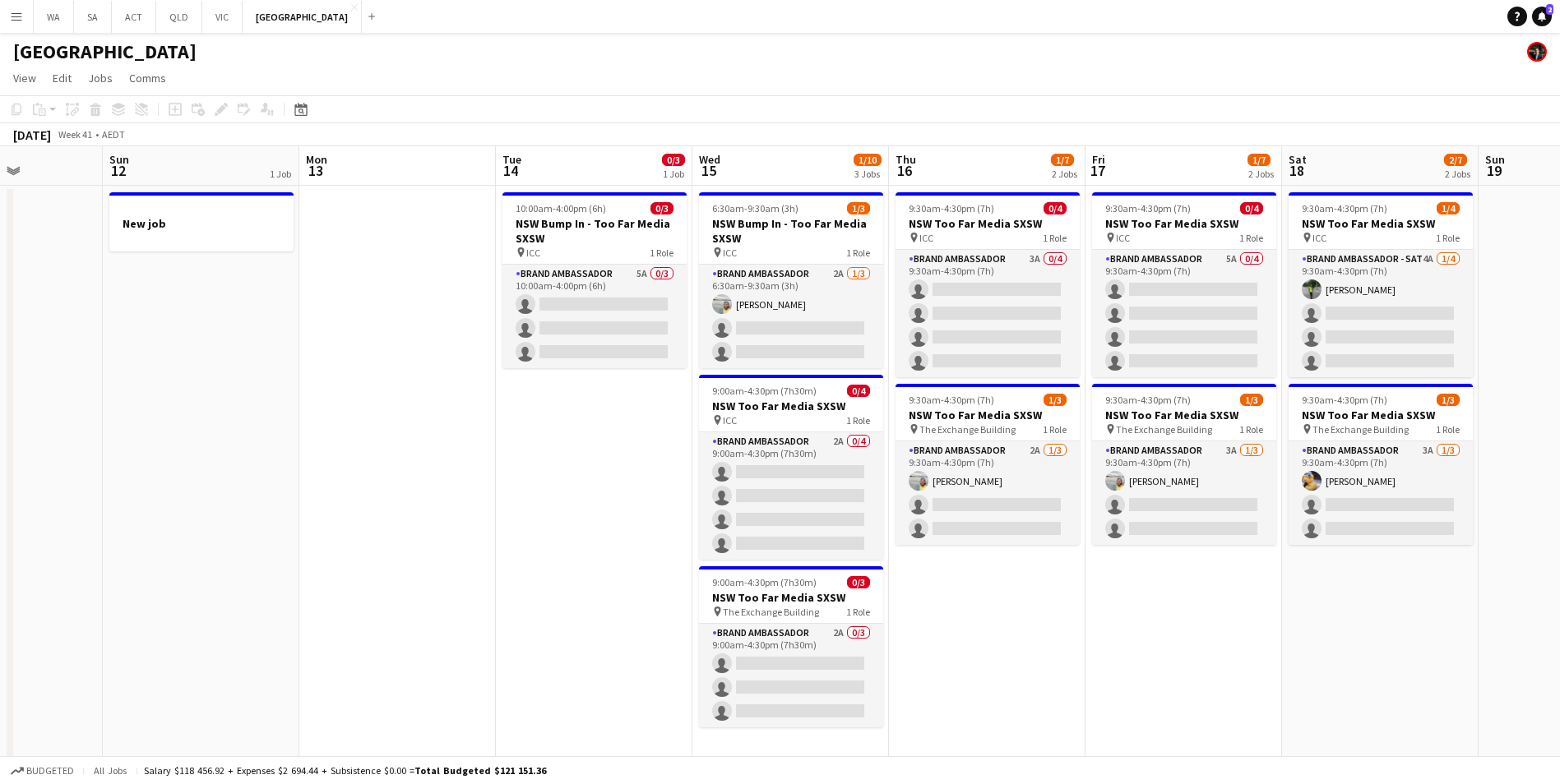
drag, startPoint x: 1331, startPoint y: 616, endPoint x: 1390, endPoint y: 605, distance: 60.0
click at [1390, 605] on app-calendar-viewport "Thu 9 3/3 1 Job Fri 10 3/3 1 Job Sat 11 Sun 12 1 Job Mon 13 Tue 14 0/3 1 Job We…" at bounding box center [780, 476] width 1560 height 661
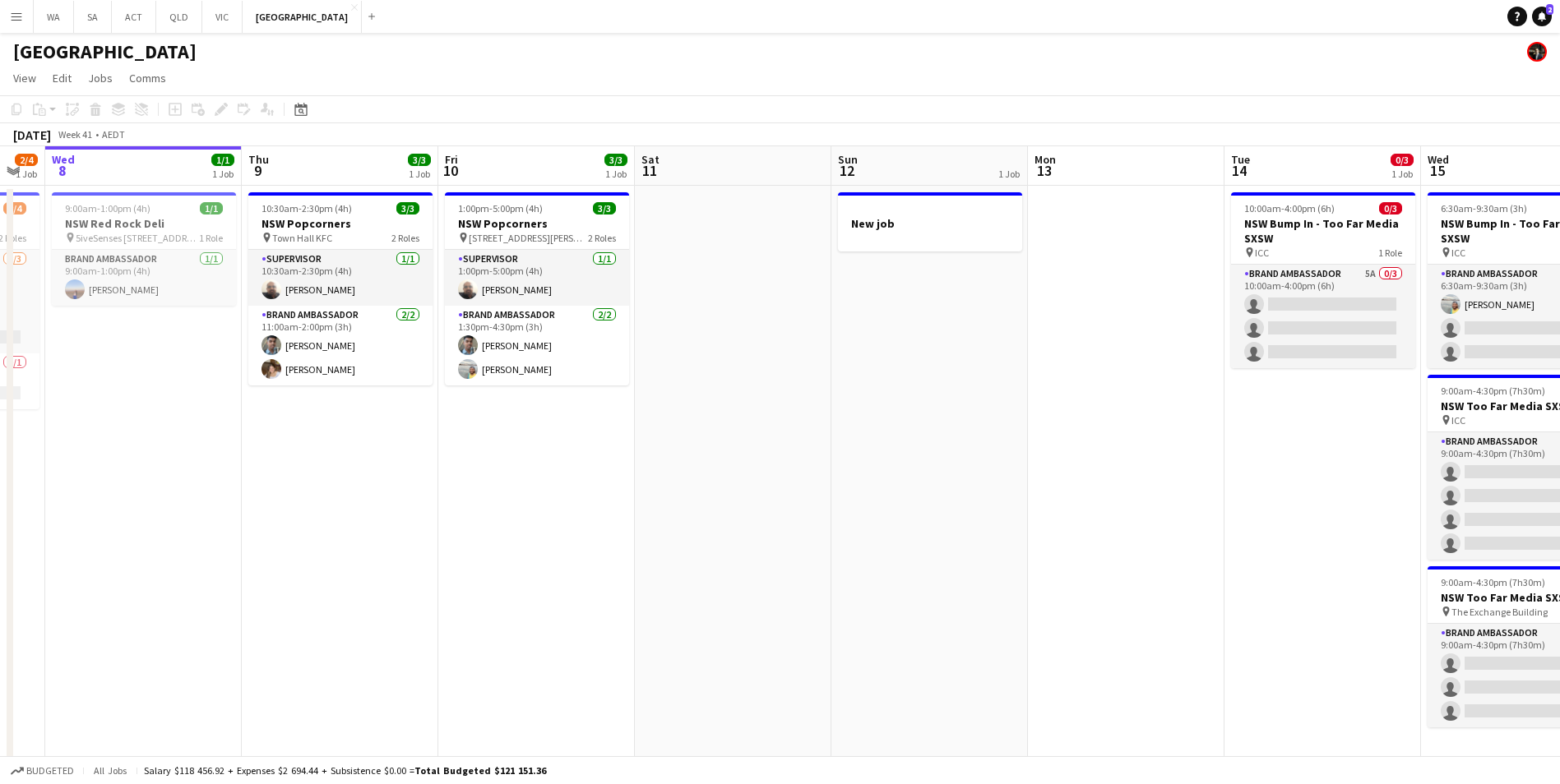
scroll to position [0, 504]
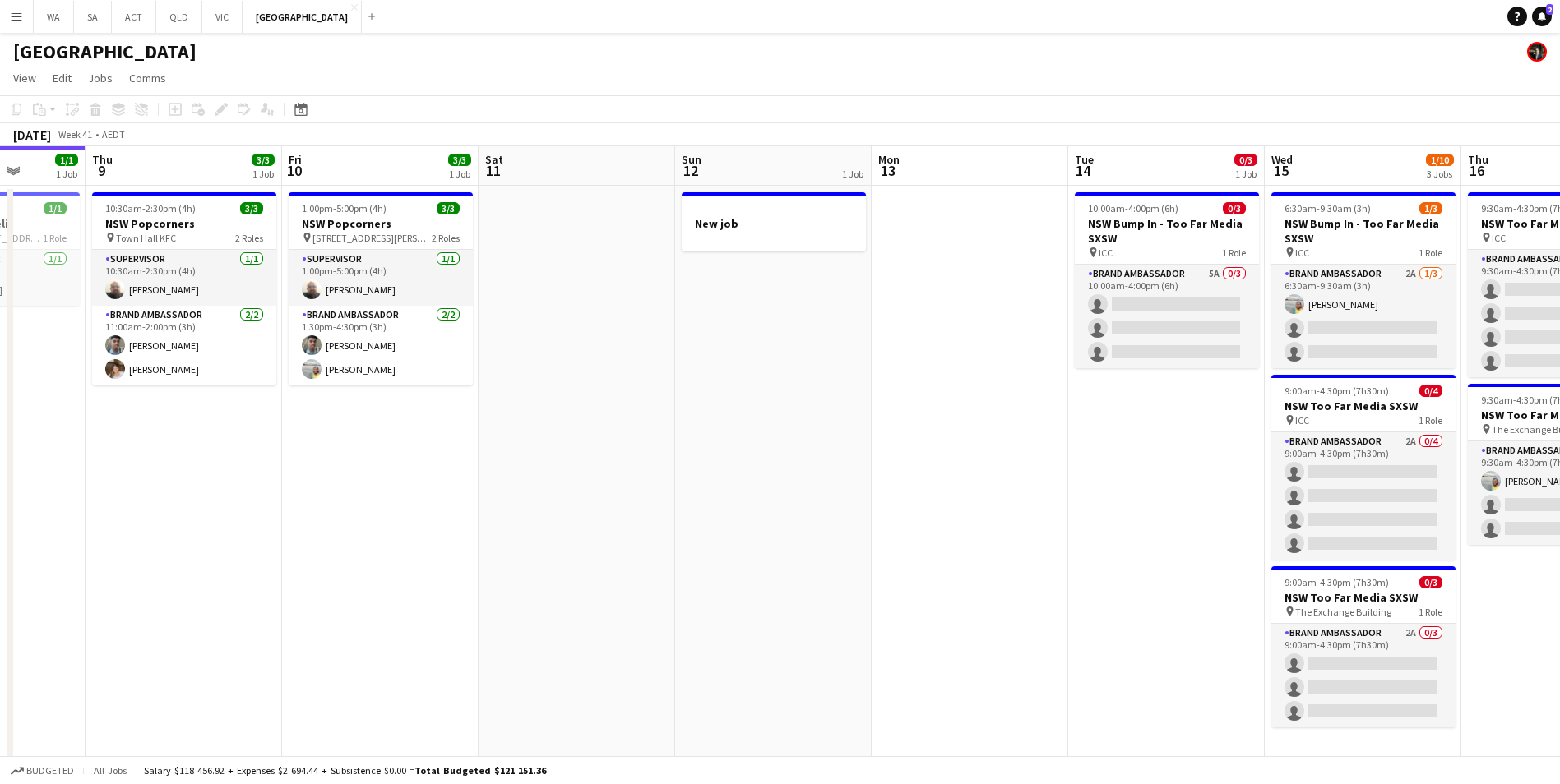
drag, startPoint x: 662, startPoint y: 605, endPoint x: 1037, endPoint y: 572, distance: 376.4
click at [1037, 572] on app-calendar-viewport "Mon 6 Tue 7 2/4 1 Job Wed 8 1/1 1 Job Thu 9 3/3 1 Job Fri 10 3/3 1 Job Sat 11 S…" at bounding box center [780, 476] width 1560 height 661
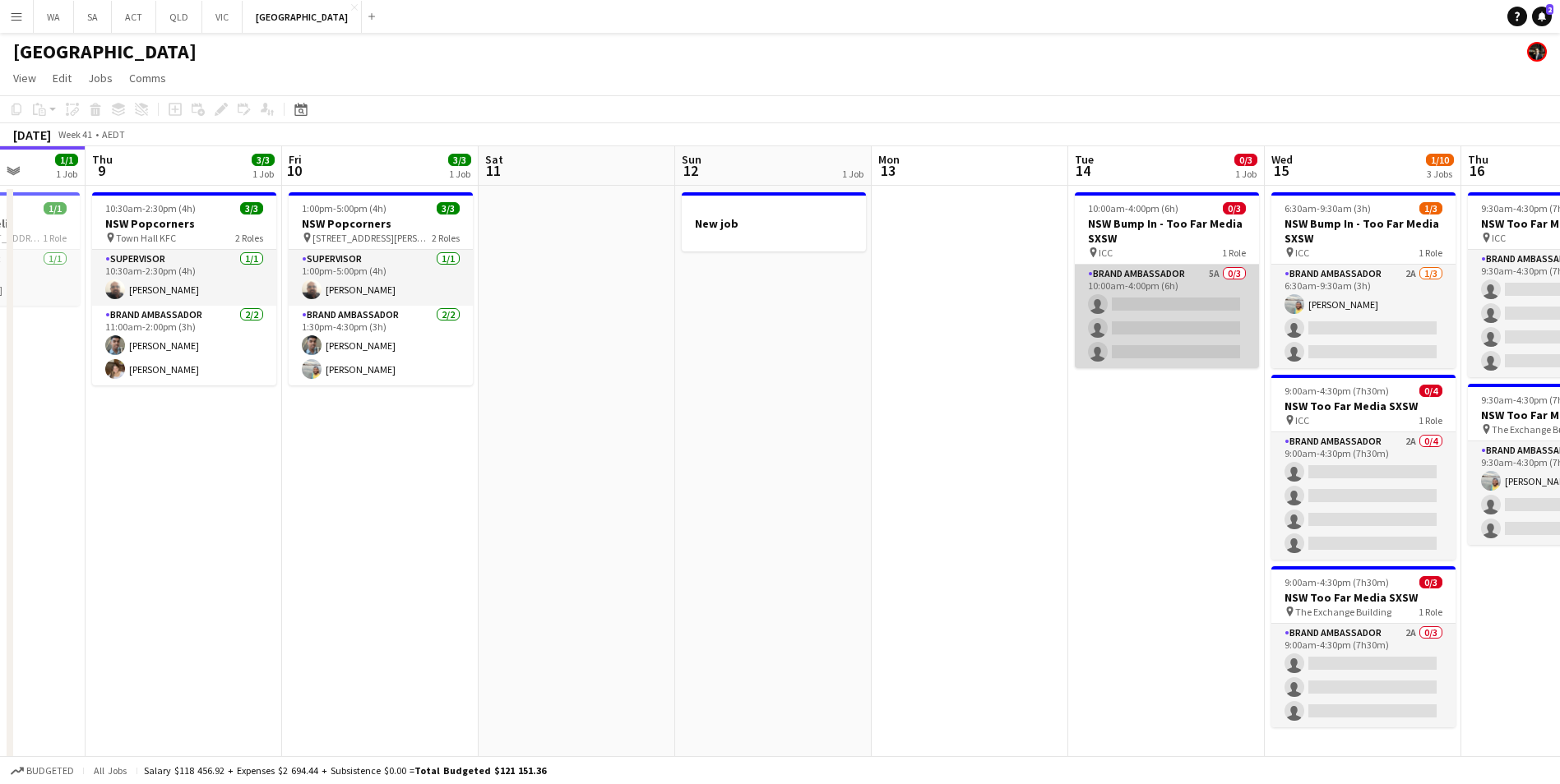
click at [1158, 276] on app-card-role "Brand Ambassador 5A 0/3 10:00am-4:00pm (6h) single-neutral-actions single-neutr…" at bounding box center [1166, 317] width 184 height 104
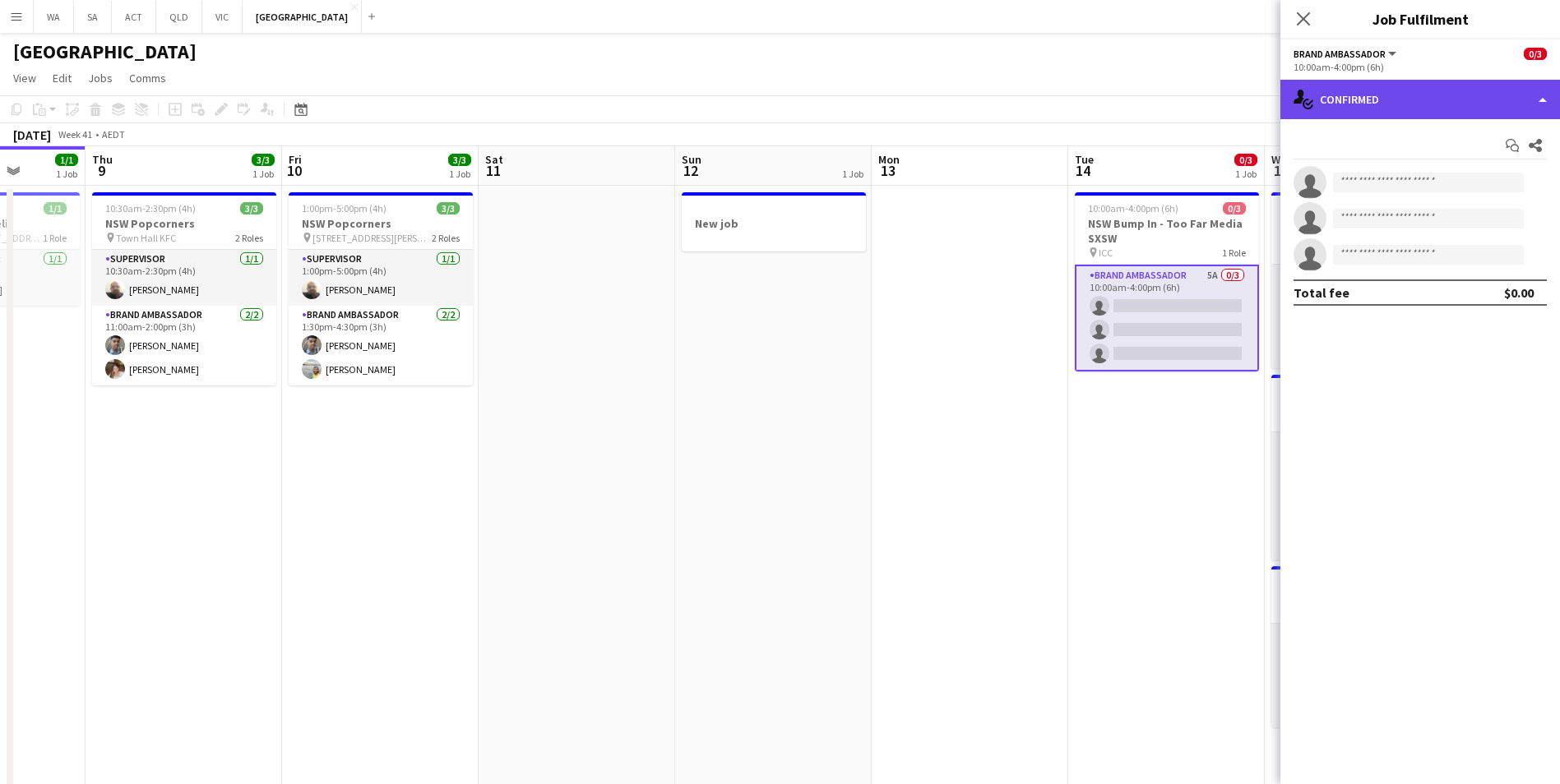
click at [1399, 85] on div "single-neutral-actions-check-2 Confirmed" at bounding box center [1420, 99] width 280 height 40
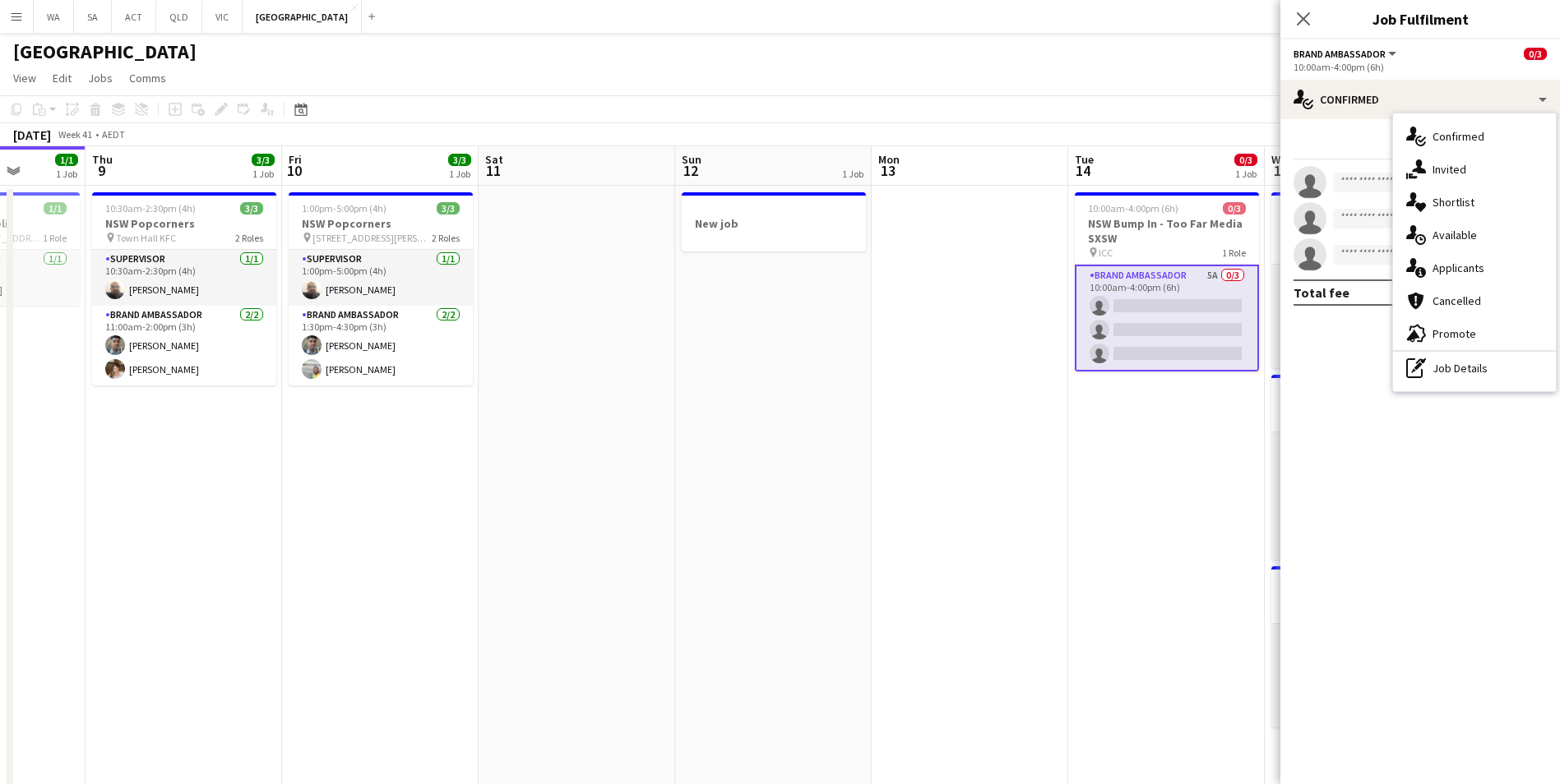
click at [1468, 237] on span "Available" at bounding box center [1454, 235] width 44 height 15
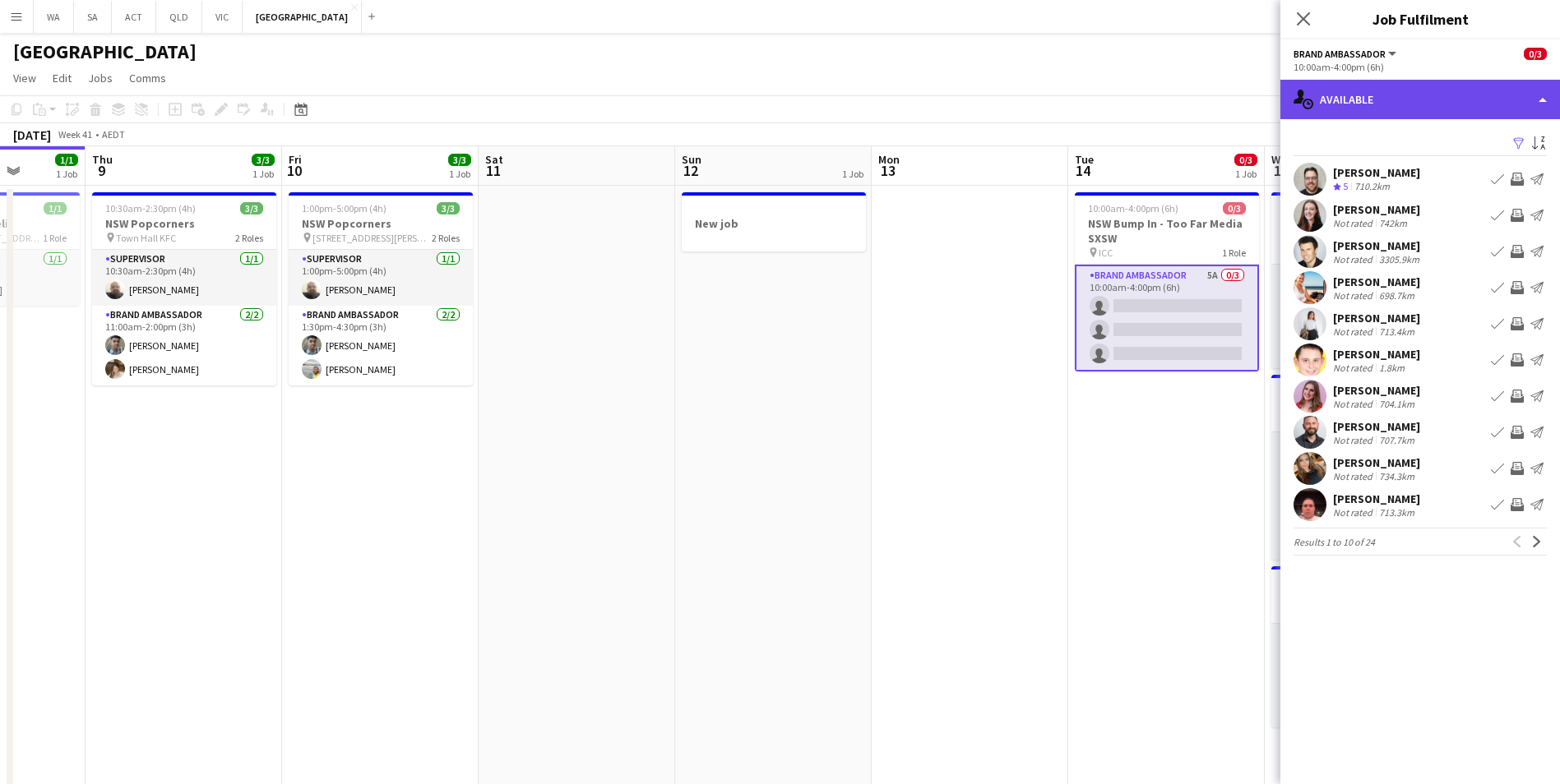
click at [1468, 106] on div "single-neutral-actions-upload Available" at bounding box center [1420, 99] width 280 height 40
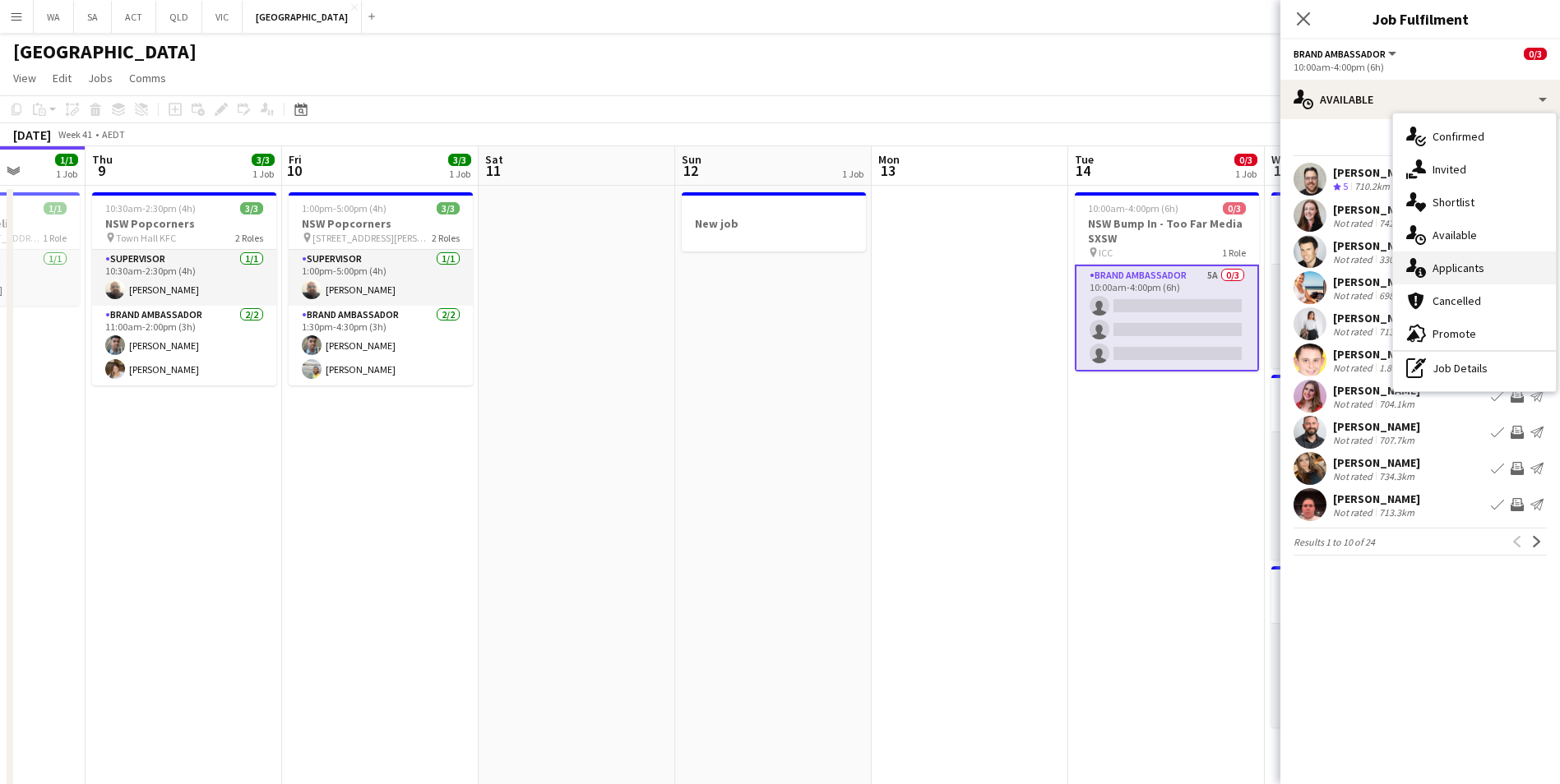
click at [1488, 263] on div "single-neutral-actions-information Applicants" at bounding box center [1474, 268] width 162 height 33
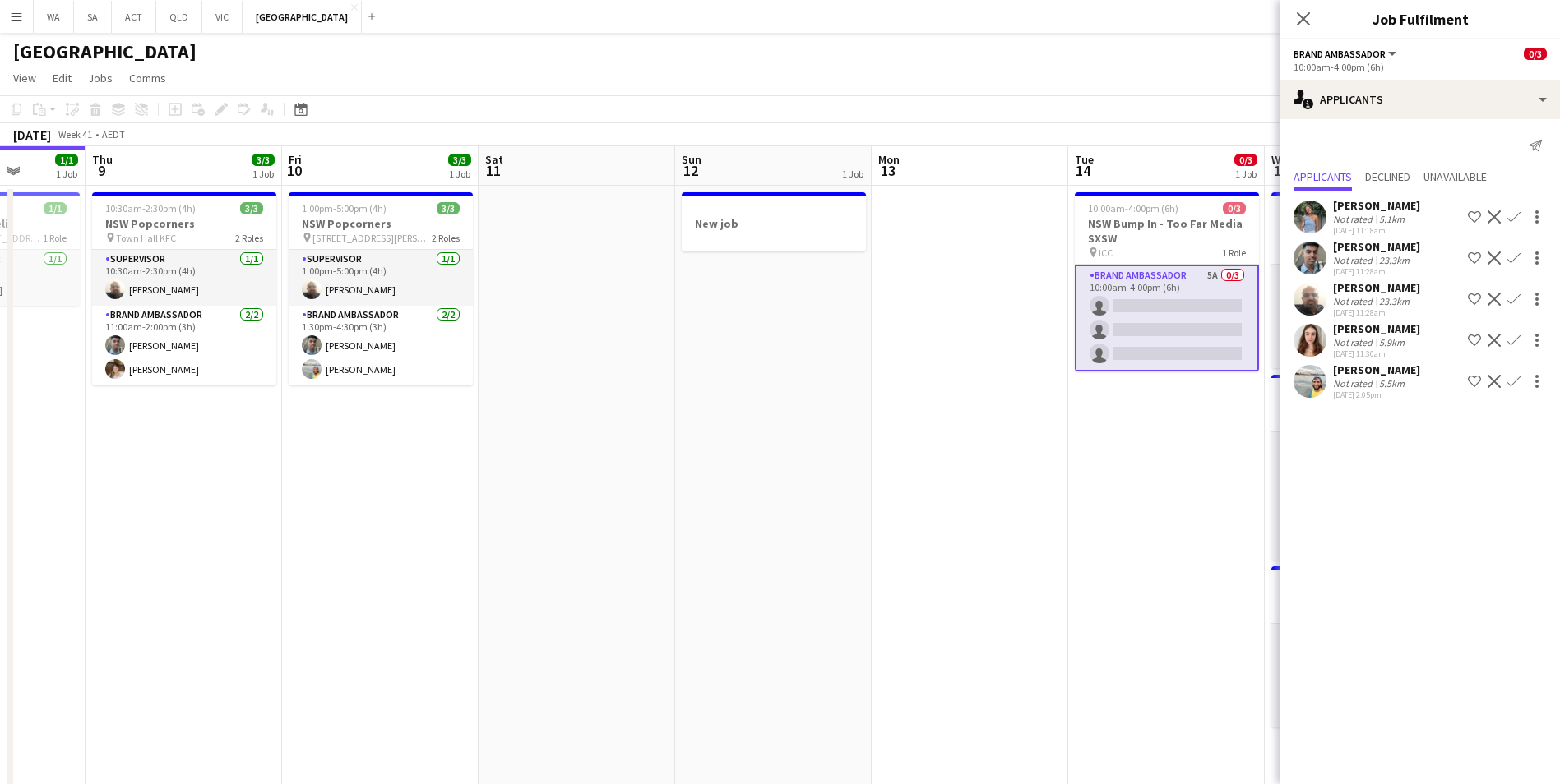
click at [1512, 385] on app-icon "Confirm" at bounding box center [1513, 381] width 13 height 13
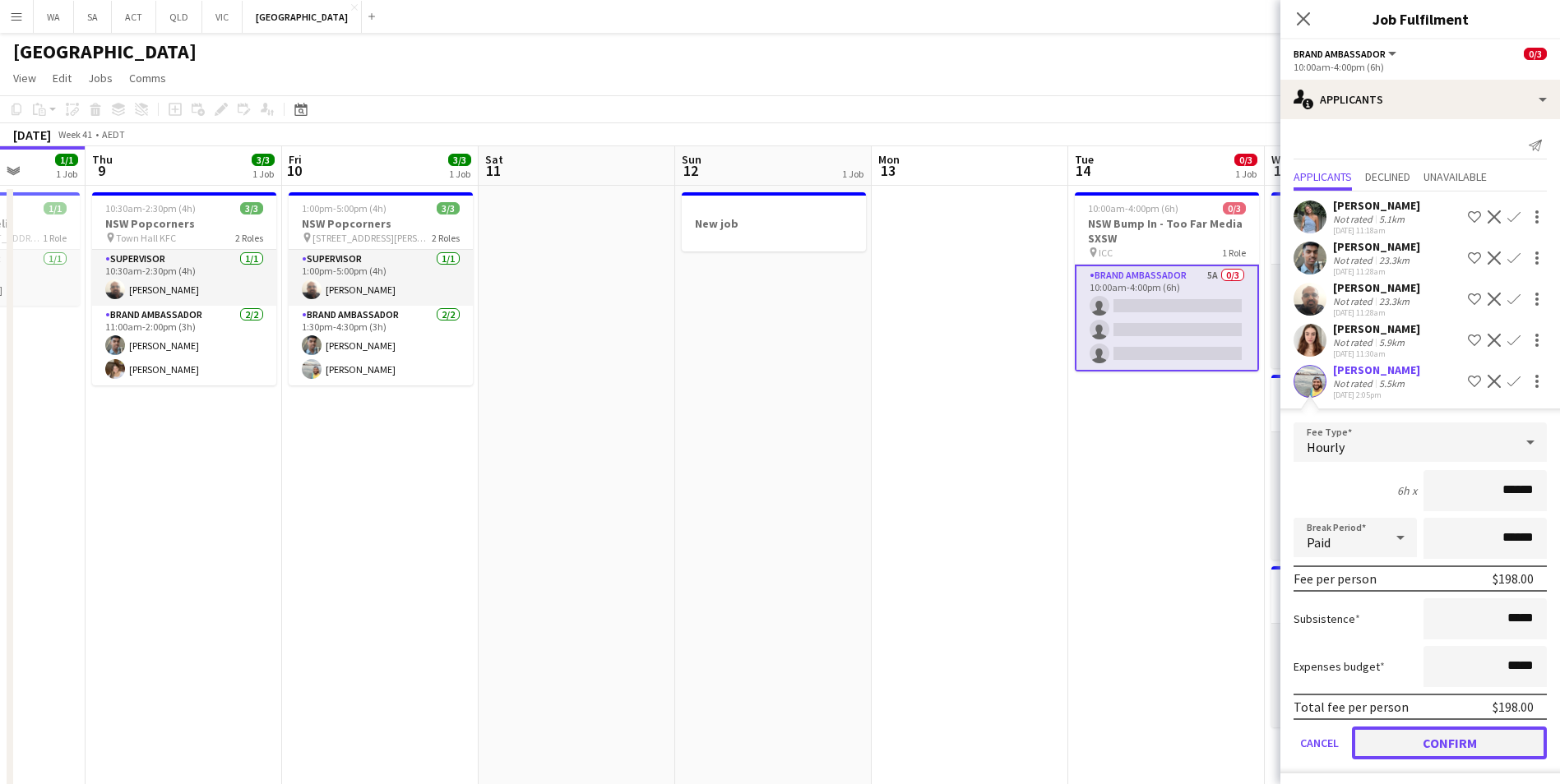
click at [1508, 751] on button "Confirm" at bounding box center [1449, 743] width 195 height 33
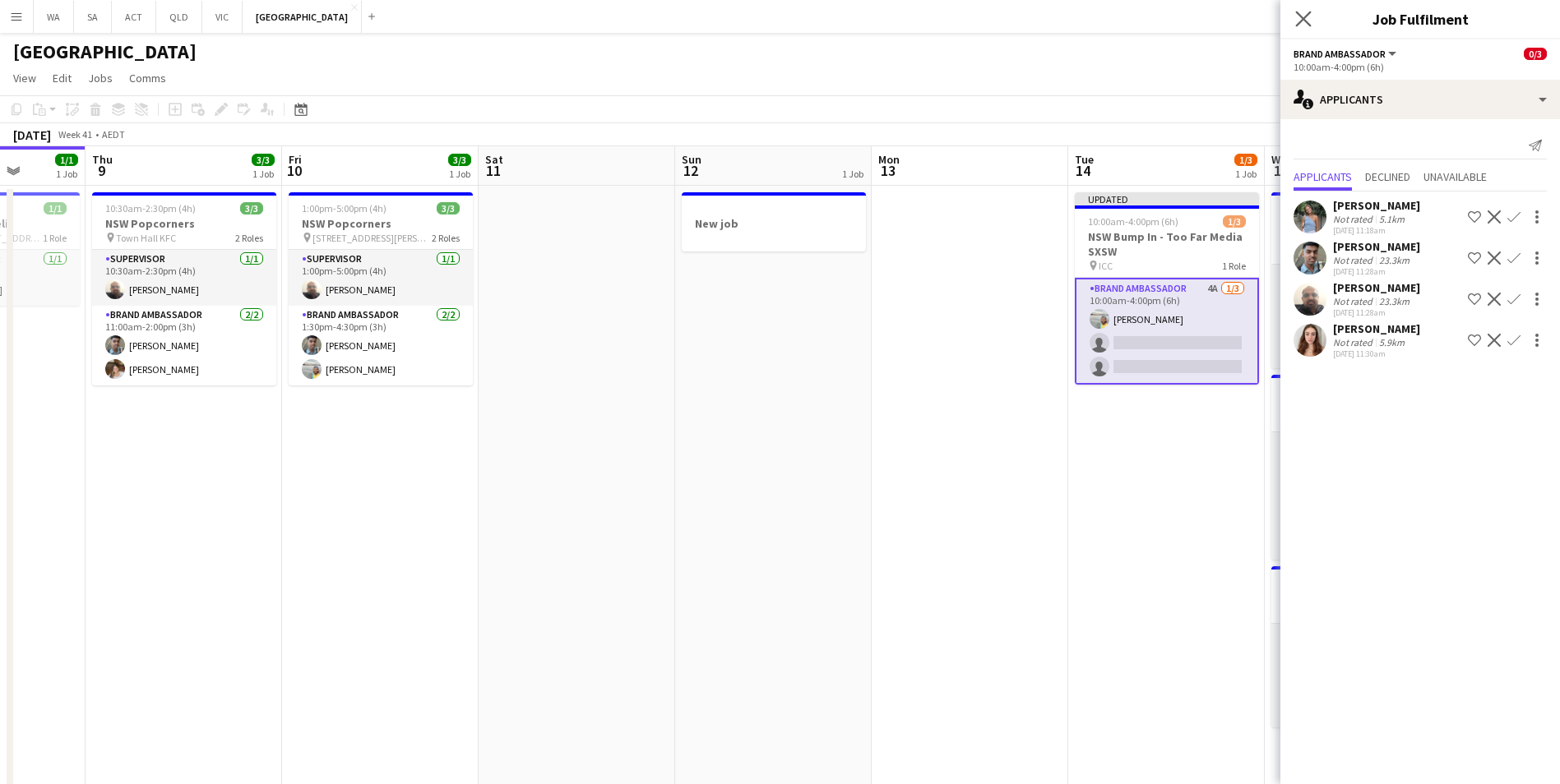
click at [1311, 16] on icon "Close pop-in" at bounding box center [1303, 18] width 16 height 16
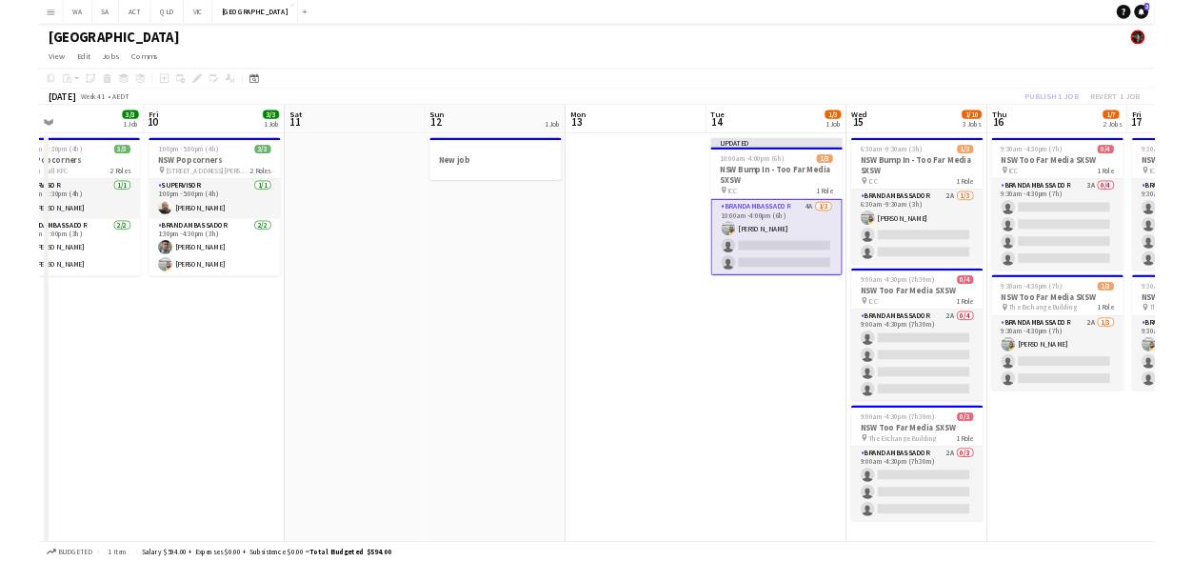
scroll to position [0, 607]
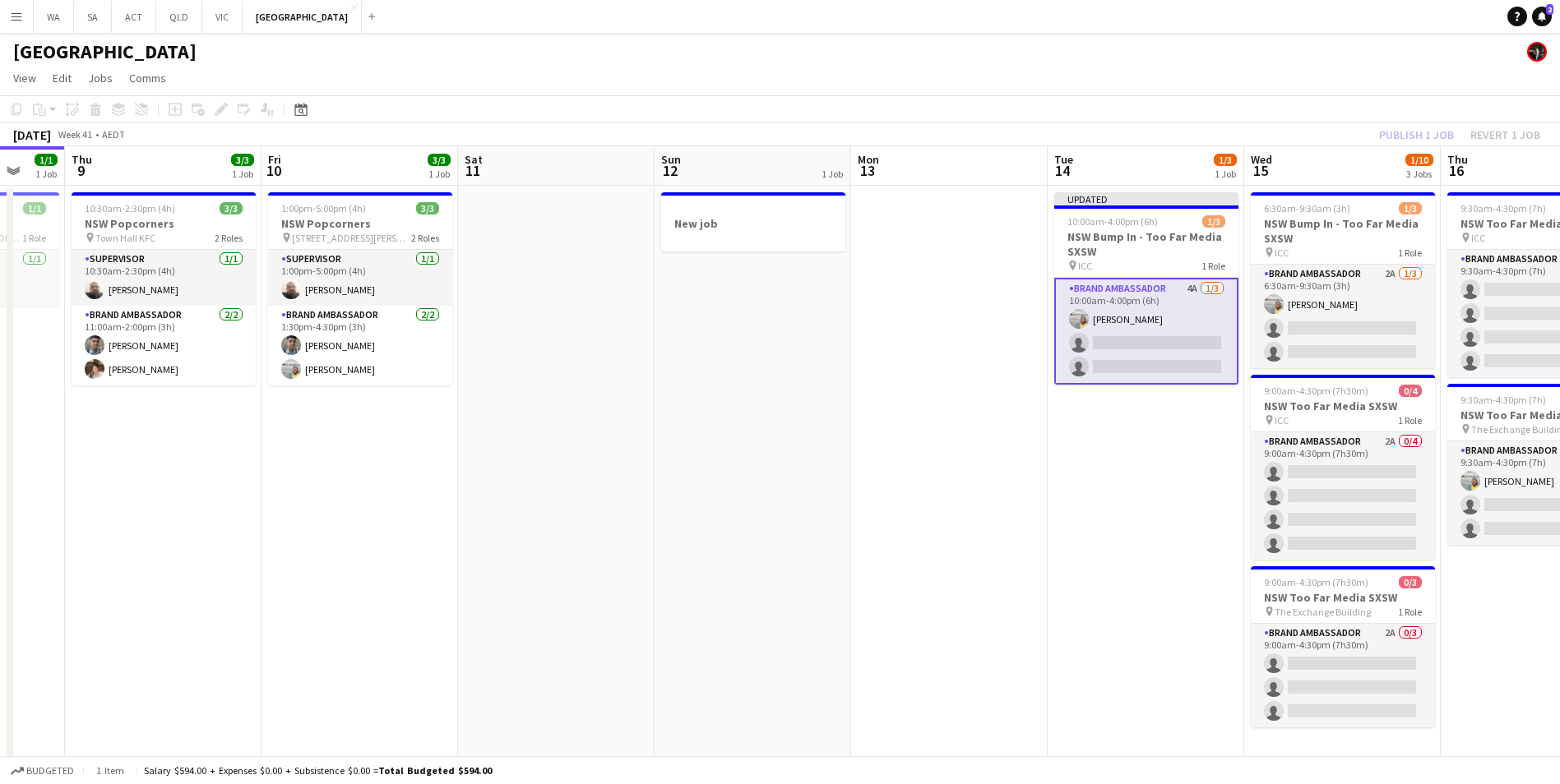
drag, startPoint x: 1153, startPoint y: 578, endPoint x: 938, endPoint y: 561, distance: 215.7
click at [938, 561] on app-calendar-viewport "Mon 6 Tue 7 2/4 1 Job Wed 8 1/1 1 Job Thu 9 3/3 1 Job Fri 10 3/3 1 Job Sat 11 S…" at bounding box center [780, 470] width 1560 height 648
